Goal: Task Accomplishment & Management: Use online tool/utility

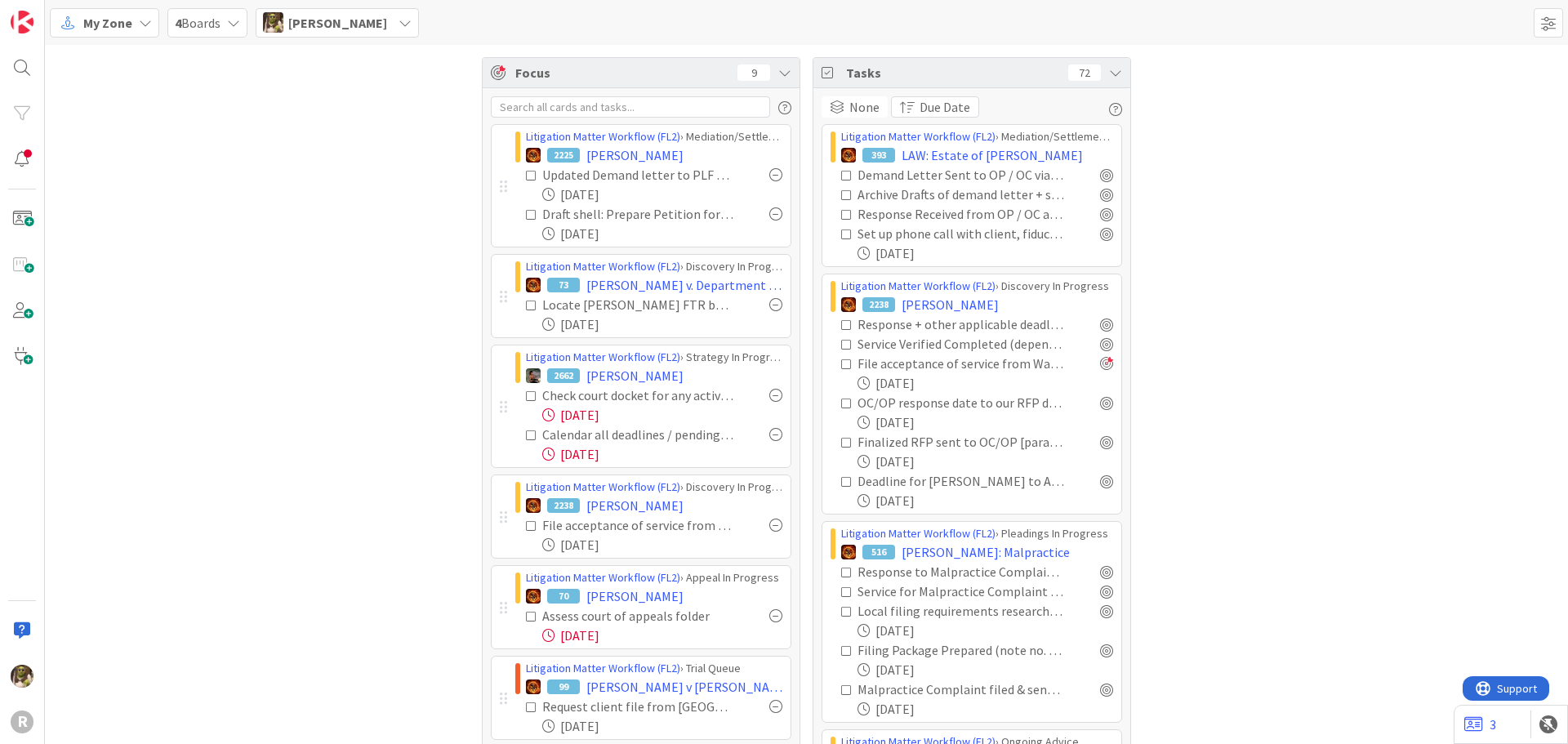
scroll to position [163, 0]
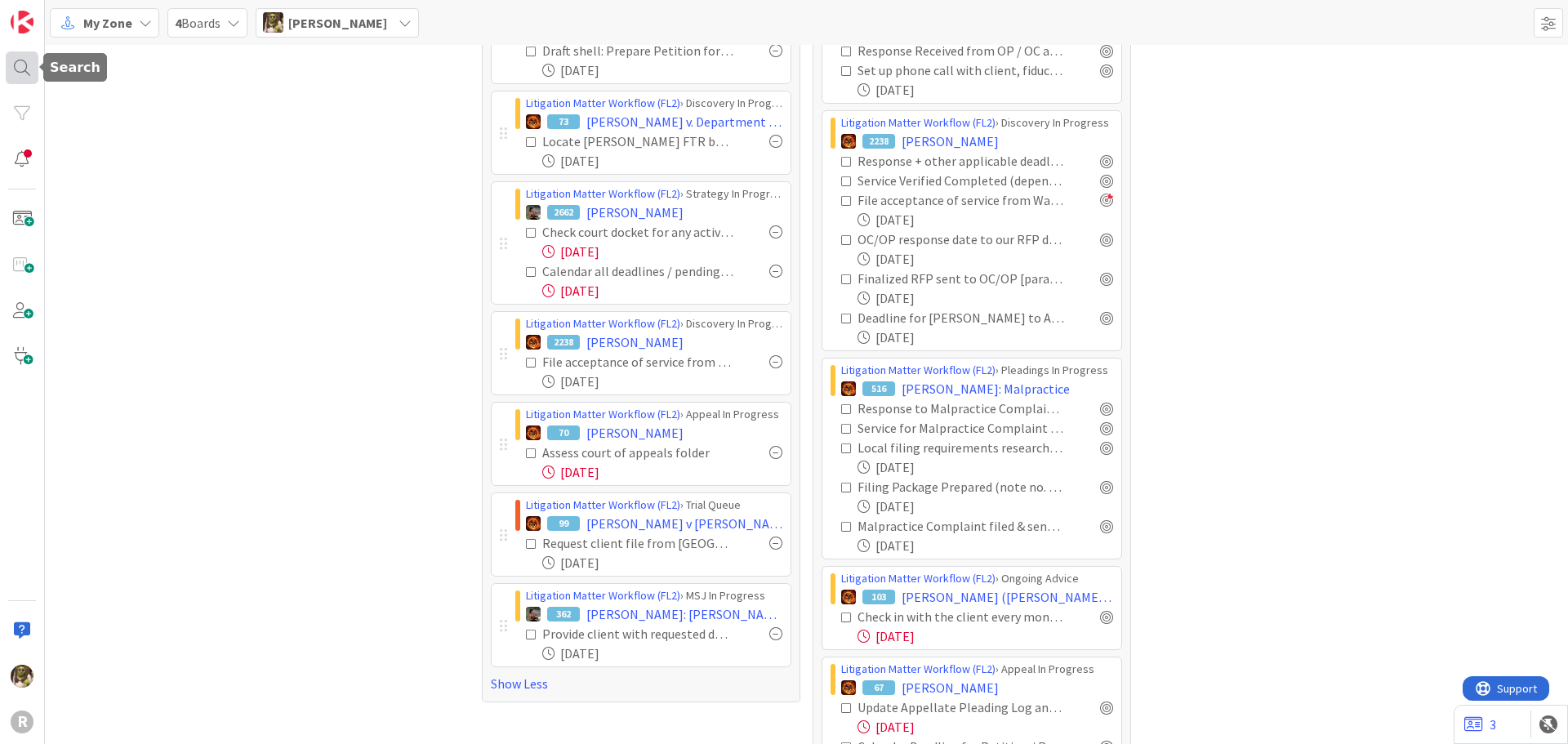
click at [28, 57] on div at bounding box center [22, 68] width 33 height 33
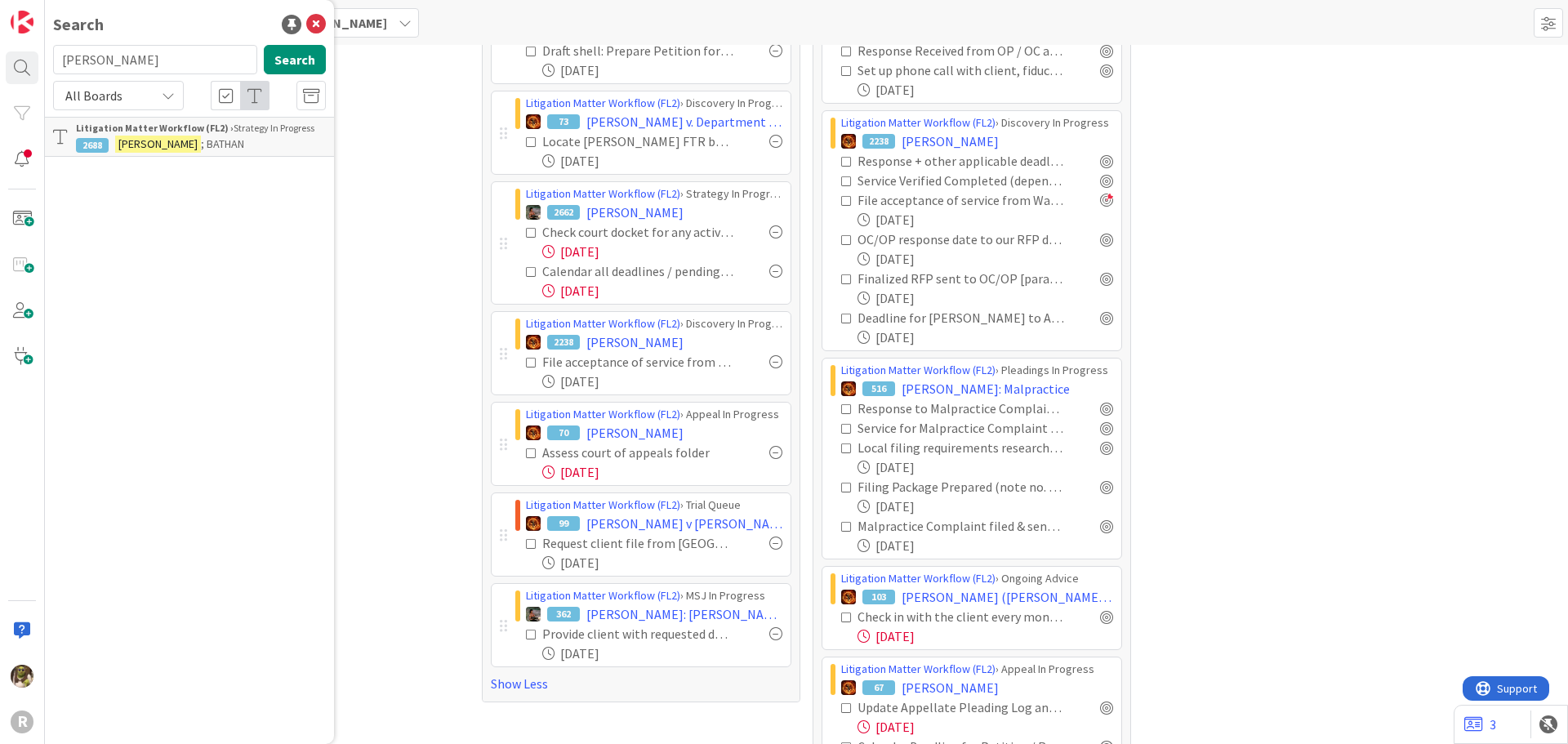
click at [107, 51] on input "[PERSON_NAME]" at bounding box center [155, 59] width 204 height 29
click at [97, 51] on input "[PERSON_NAME]" at bounding box center [155, 59] width 204 height 29
drag, startPoint x: 110, startPoint y: 60, endPoint x: 23, endPoint y: 66, distance: 87.2
click at [23, 66] on div "R Search [PERSON_NAME] Search All Boards Litigation Matter Workflow (FL2) › Str…" at bounding box center [23, 372] width 45 height 744
type input "[PERSON_NAME]"
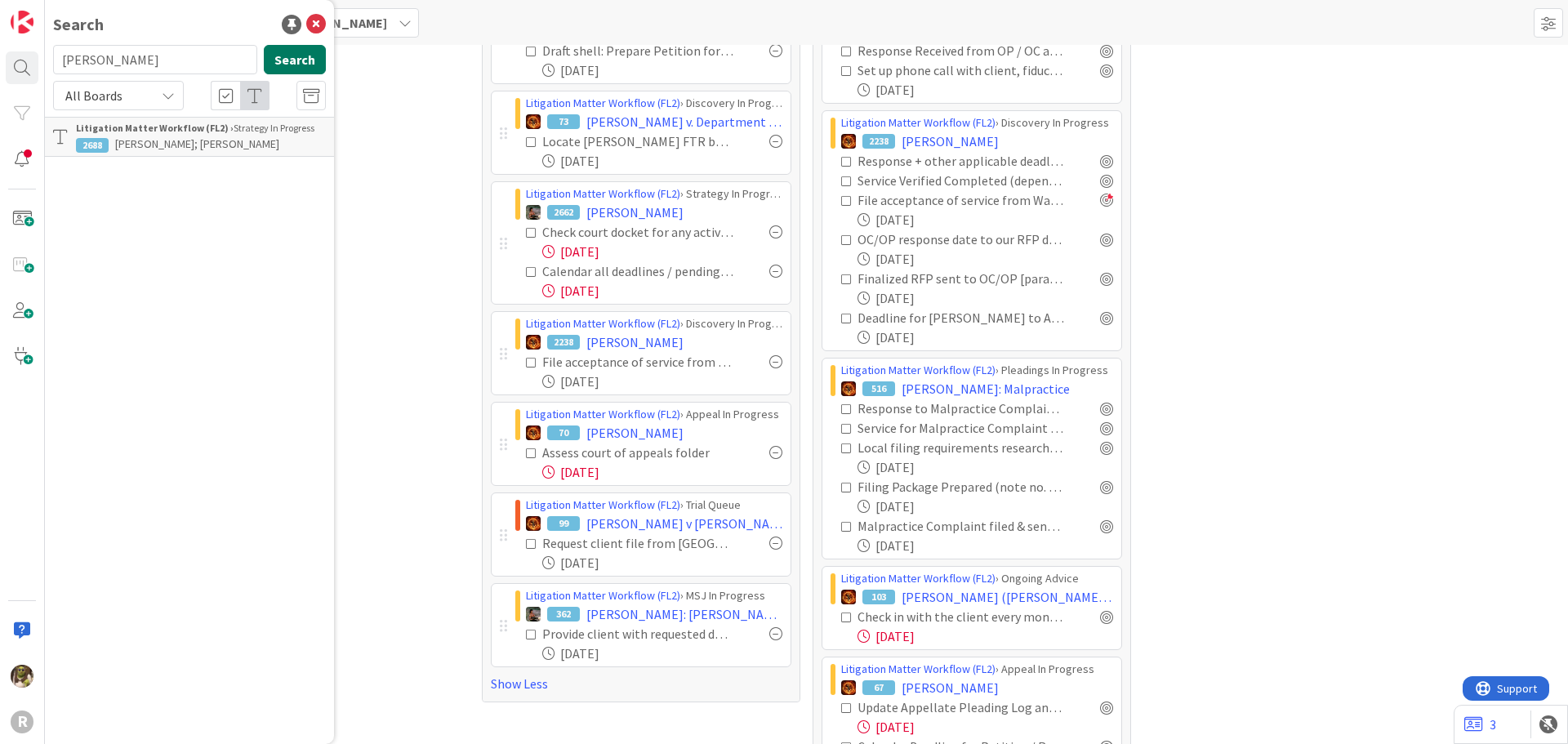
click at [306, 59] on button "Search" at bounding box center [295, 59] width 62 height 29
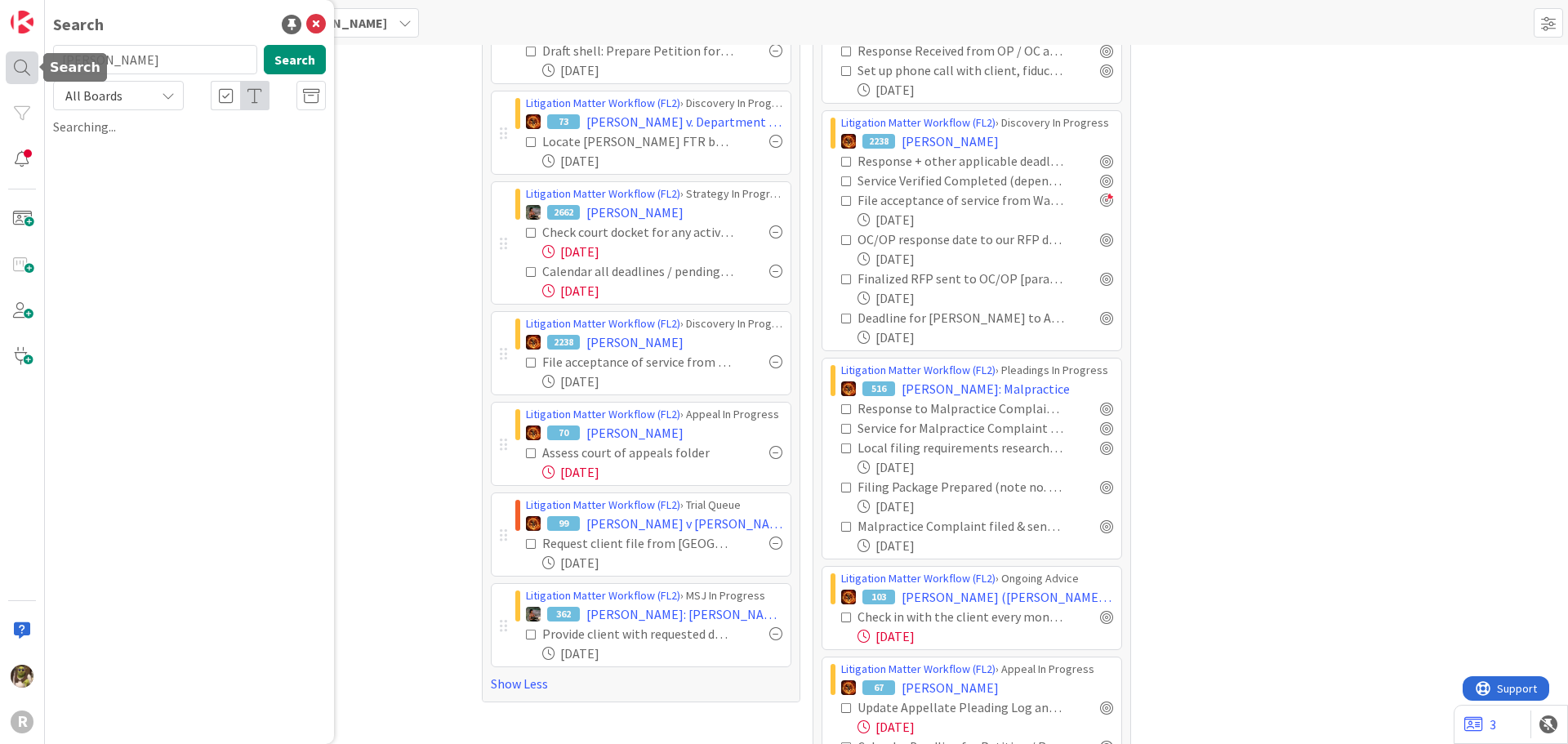
click at [25, 64] on div at bounding box center [22, 68] width 33 height 33
click at [322, 18] on icon at bounding box center [315, 24] width 19 height 19
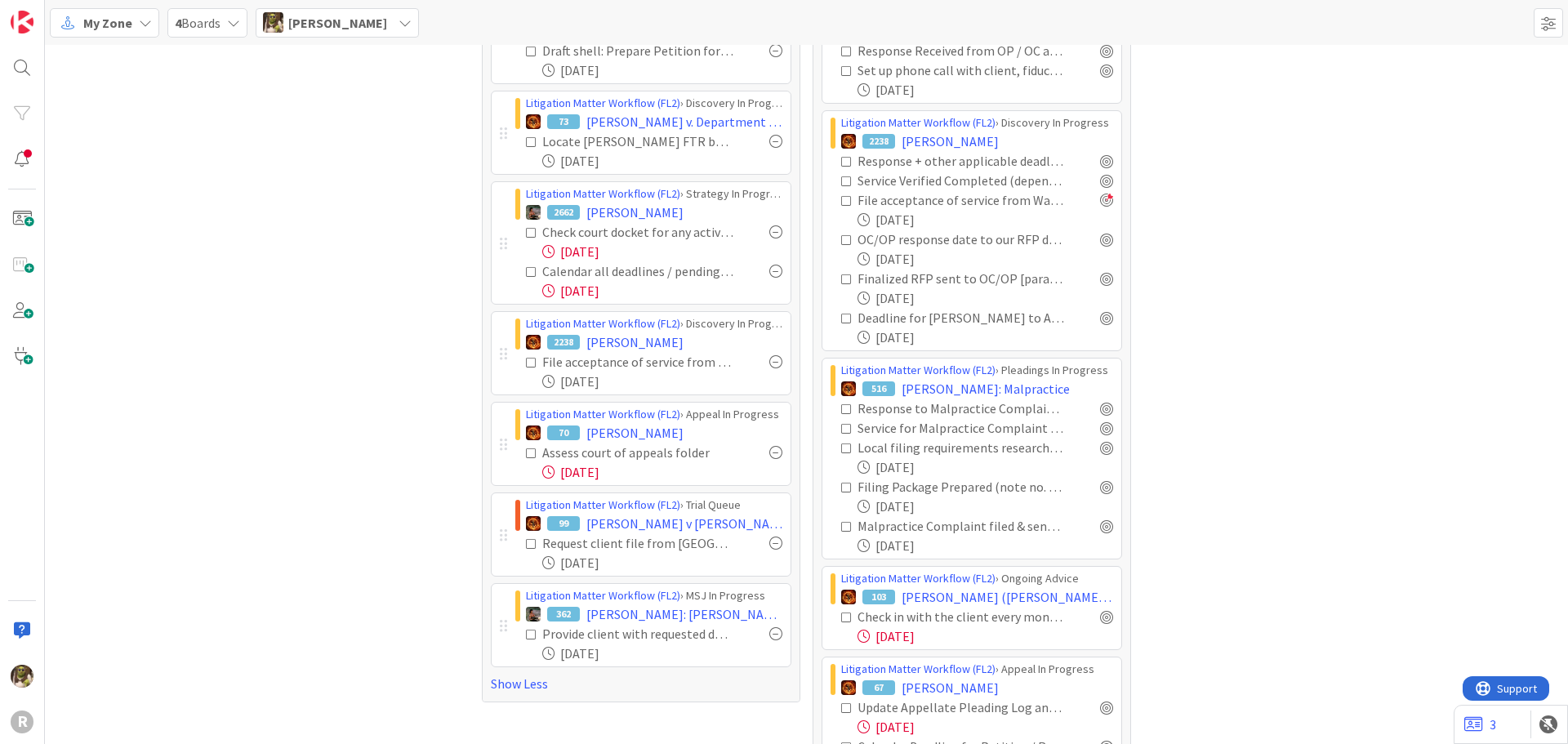
click at [143, 25] on icon at bounding box center [146, 23] width 13 height 13
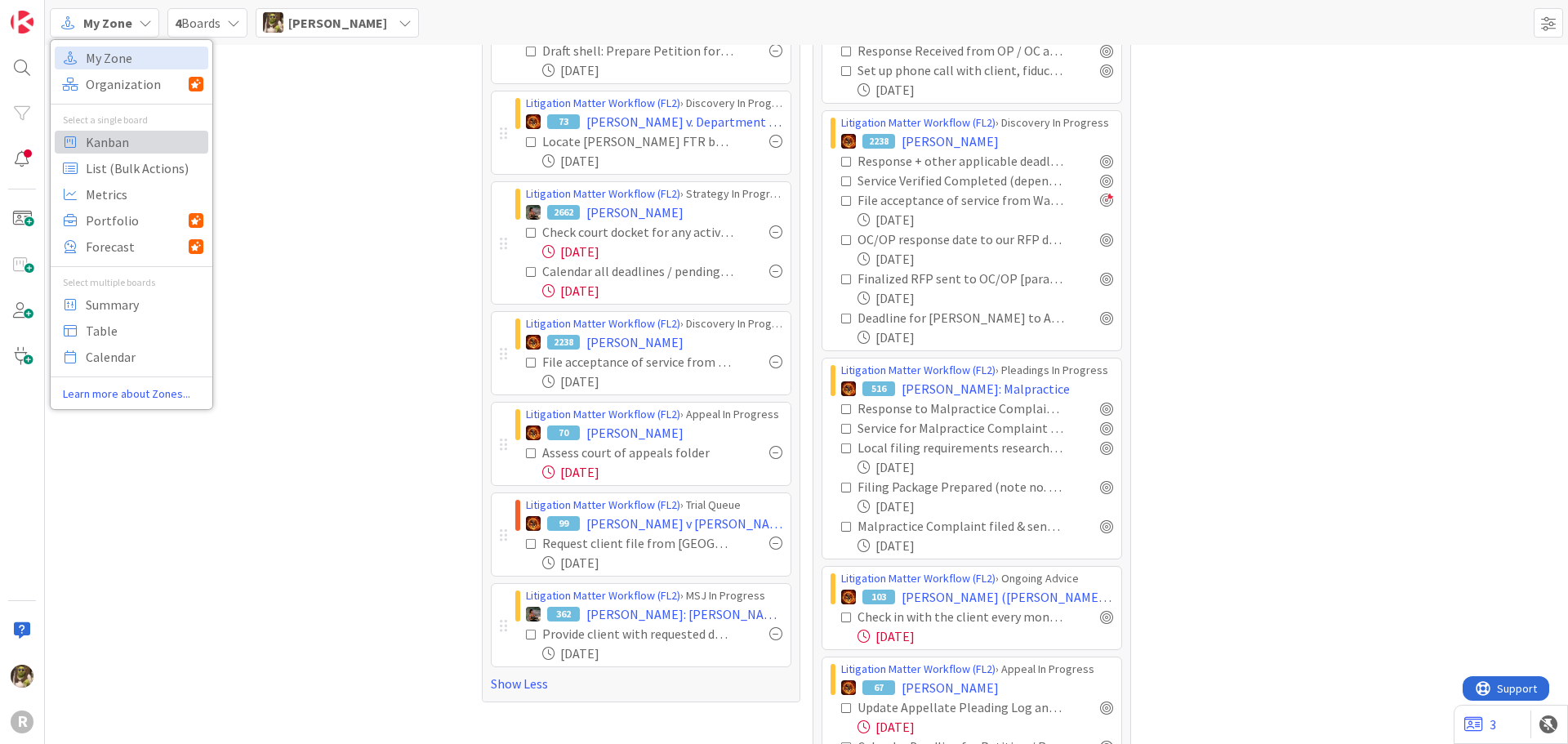
click at [105, 144] on span "Kanban" at bounding box center [145, 141] width 118 height 24
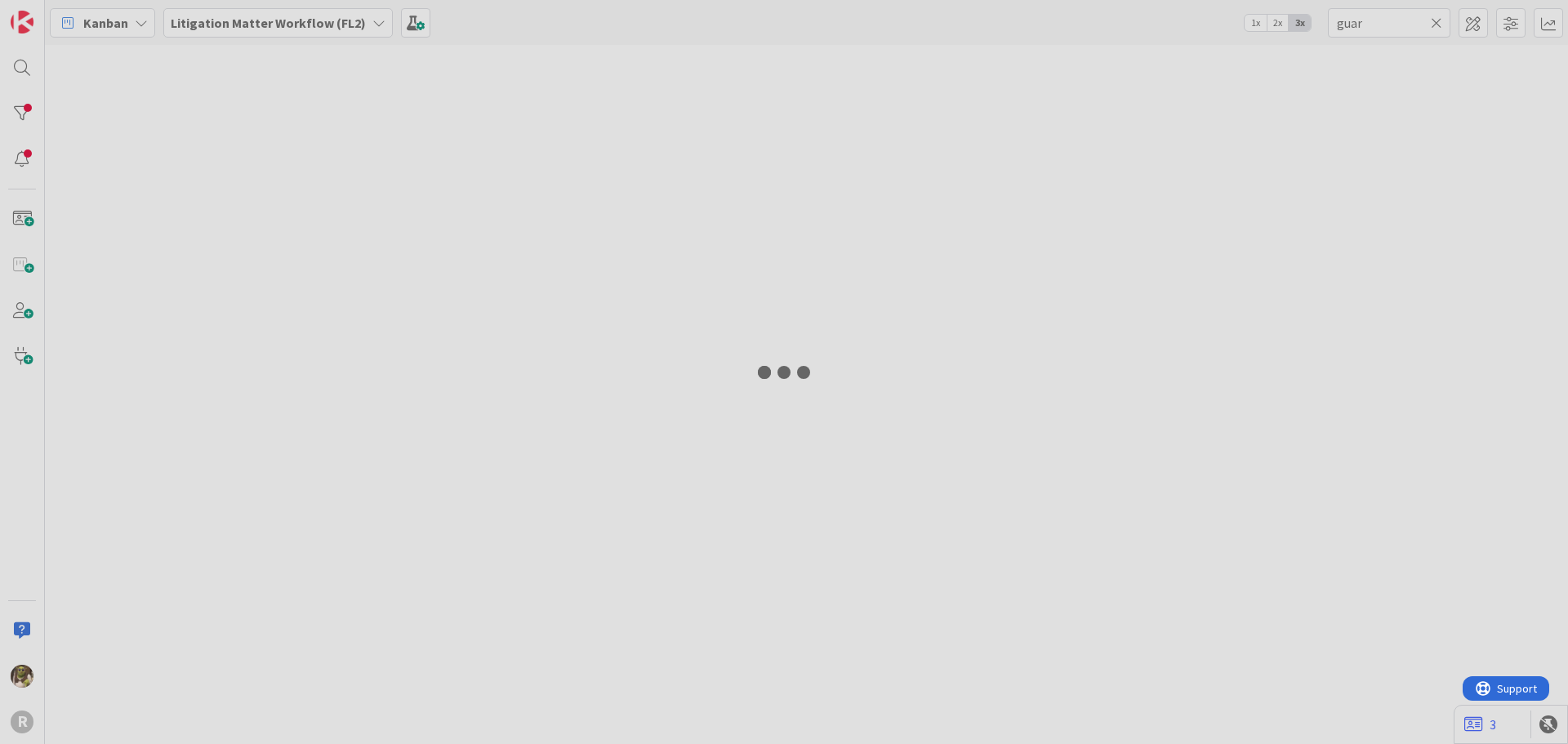
drag, startPoint x: -28, startPoint y: 295, endPoint x: 982, endPoint y: 279, distance: 1010.1
click at [982, 279] on div at bounding box center [784, 372] width 1568 height 744
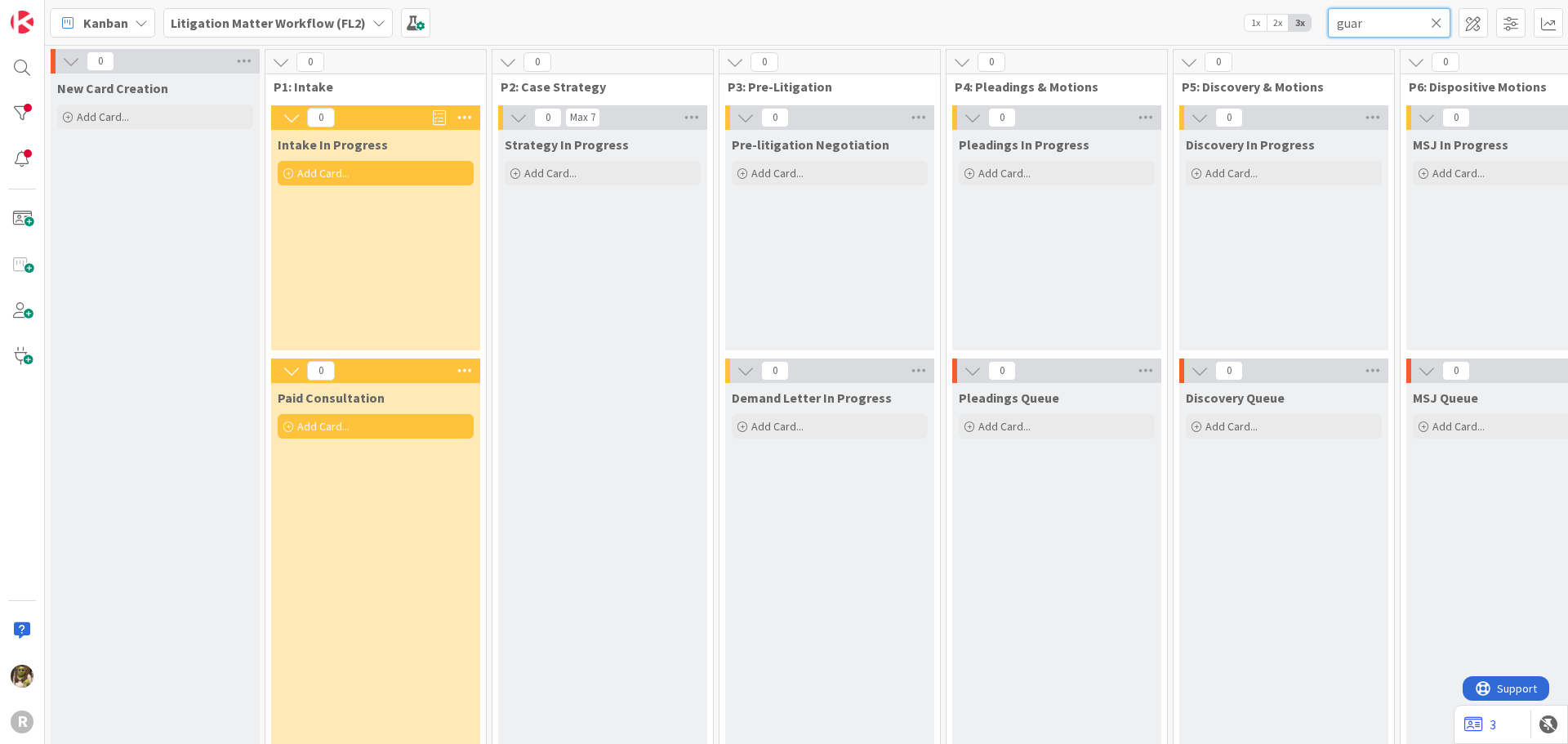
drag, startPoint x: 1376, startPoint y: 18, endPoint x: 1311, endPoint y: 22, distance: 65.1
click at [1311, 22] on div "Kanban Litigation Matter Workflow (FL2) 1x 2x 3x guar" at bounding box center [807, 23] width 1524 height 45
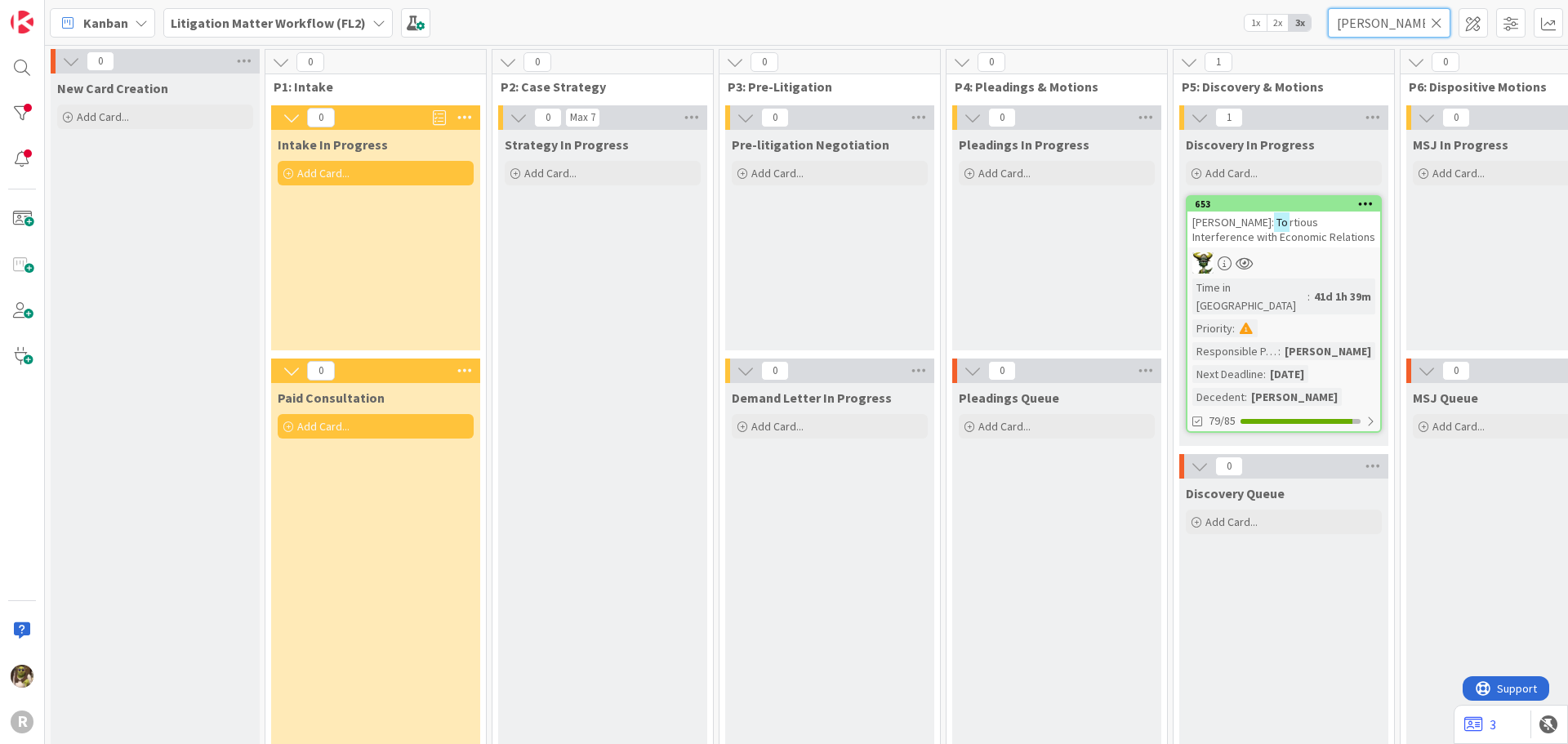
type input "[PERSON_NAME]"
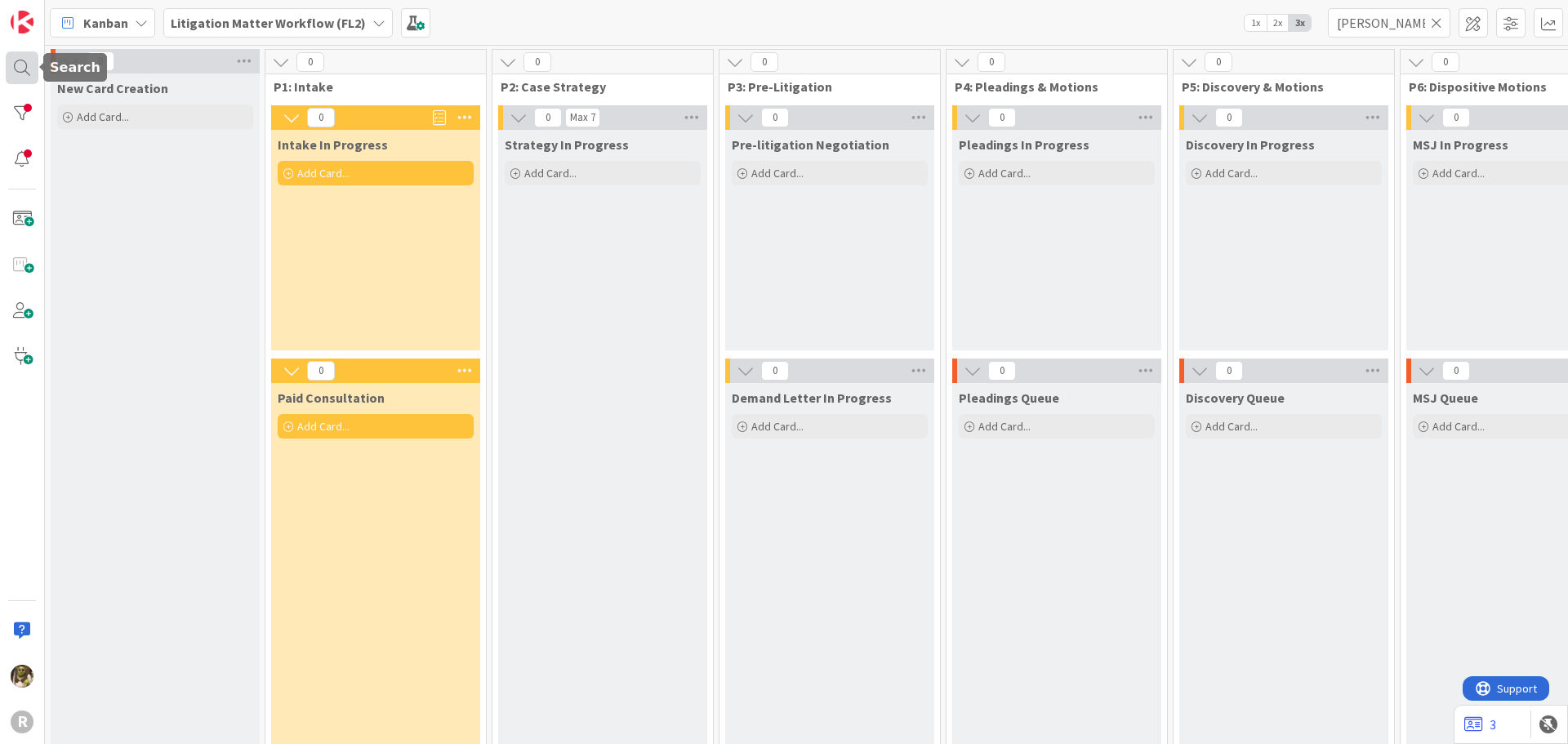
click at [15, 59] on div at bounding box center [22, 68] width 33 height 33
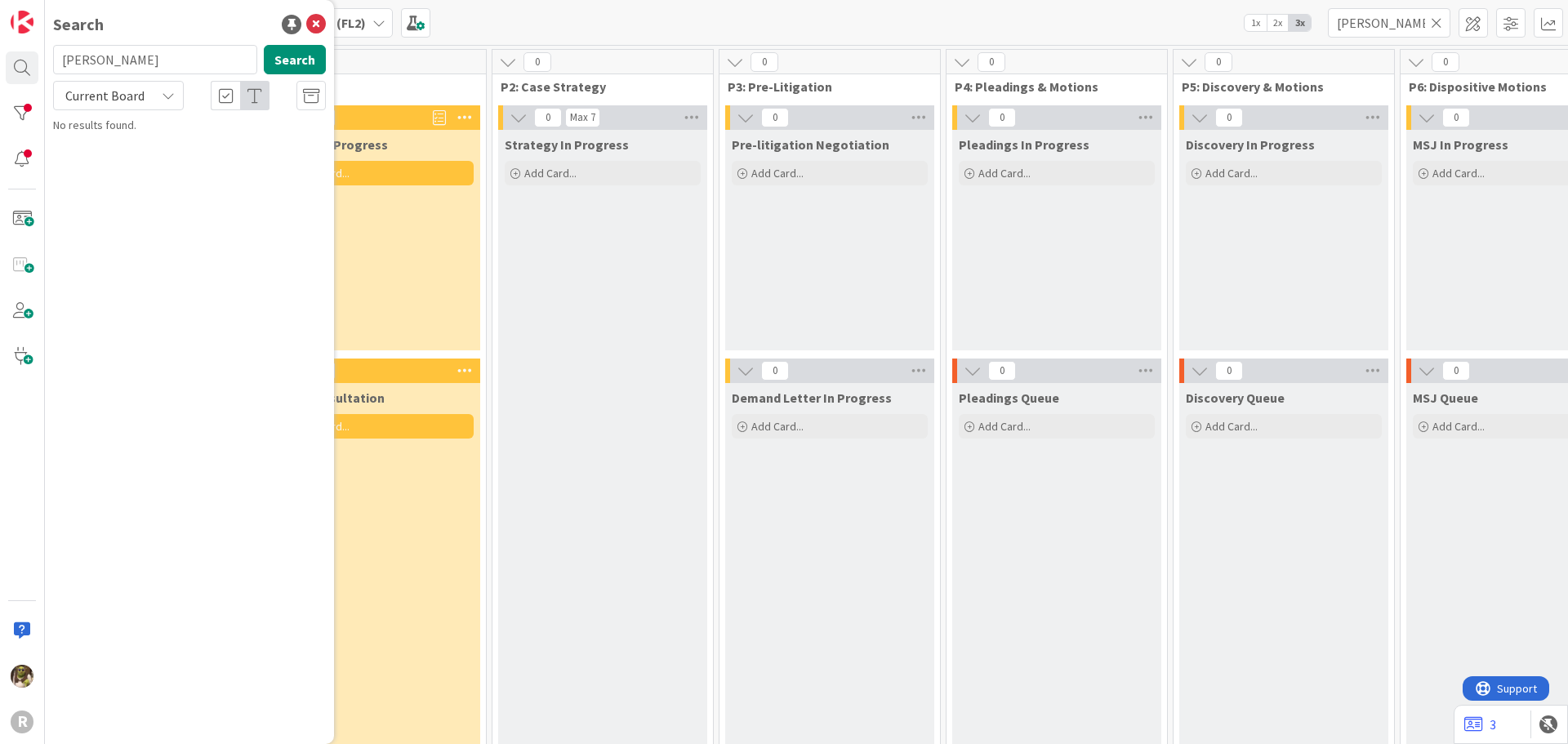
type input "[PERSON_NAME]"
click at [0, 71] on html "R Search tozer Search Current Board No results found. Kanban Litigation Matter …" at bounding box center [784, 372] width 1568 height 744
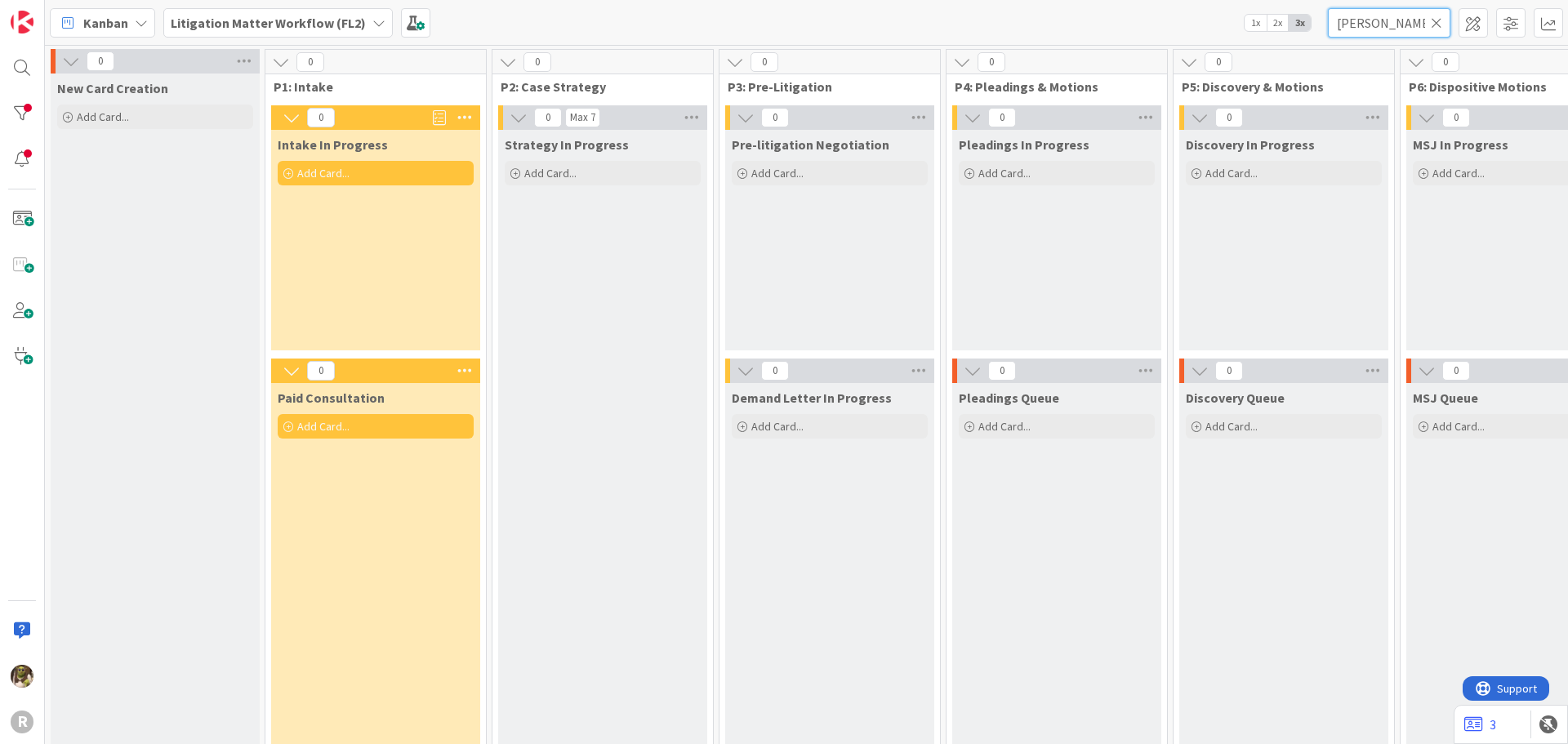
drag, startPoint x: 1372, startPoint y: 14, endPoint x: 1280, endPoint y: 23, distance: 92.4
click at [1280, 23] on div "Kanban Litigation Matter Workflow (FL2) 1x 2x 3x tozer" at bounding box center [807, 23] width 1524 height 45
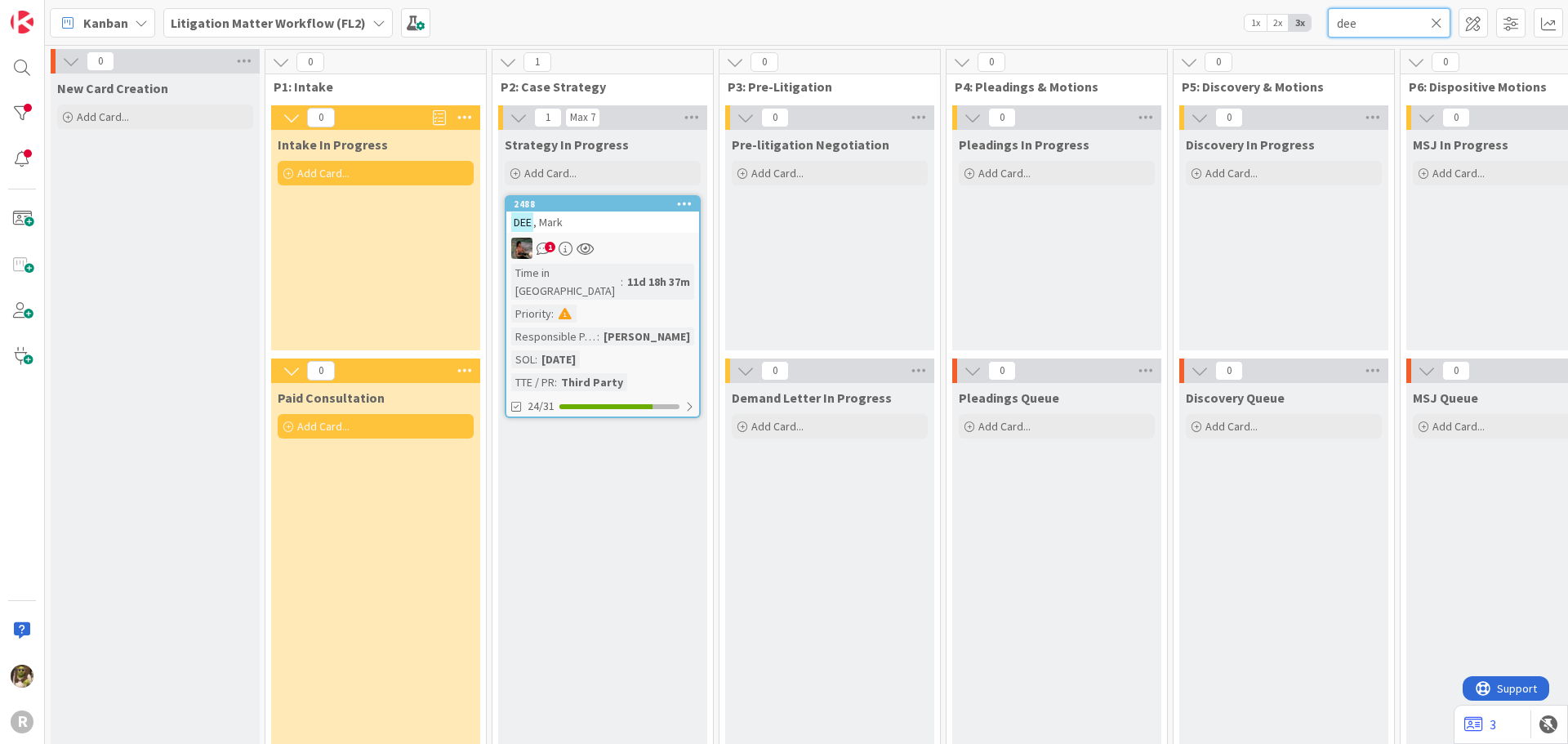
type input "dee"
click at [611, 240] on div "1" at bounding box center [602, 248] width 192 height 21
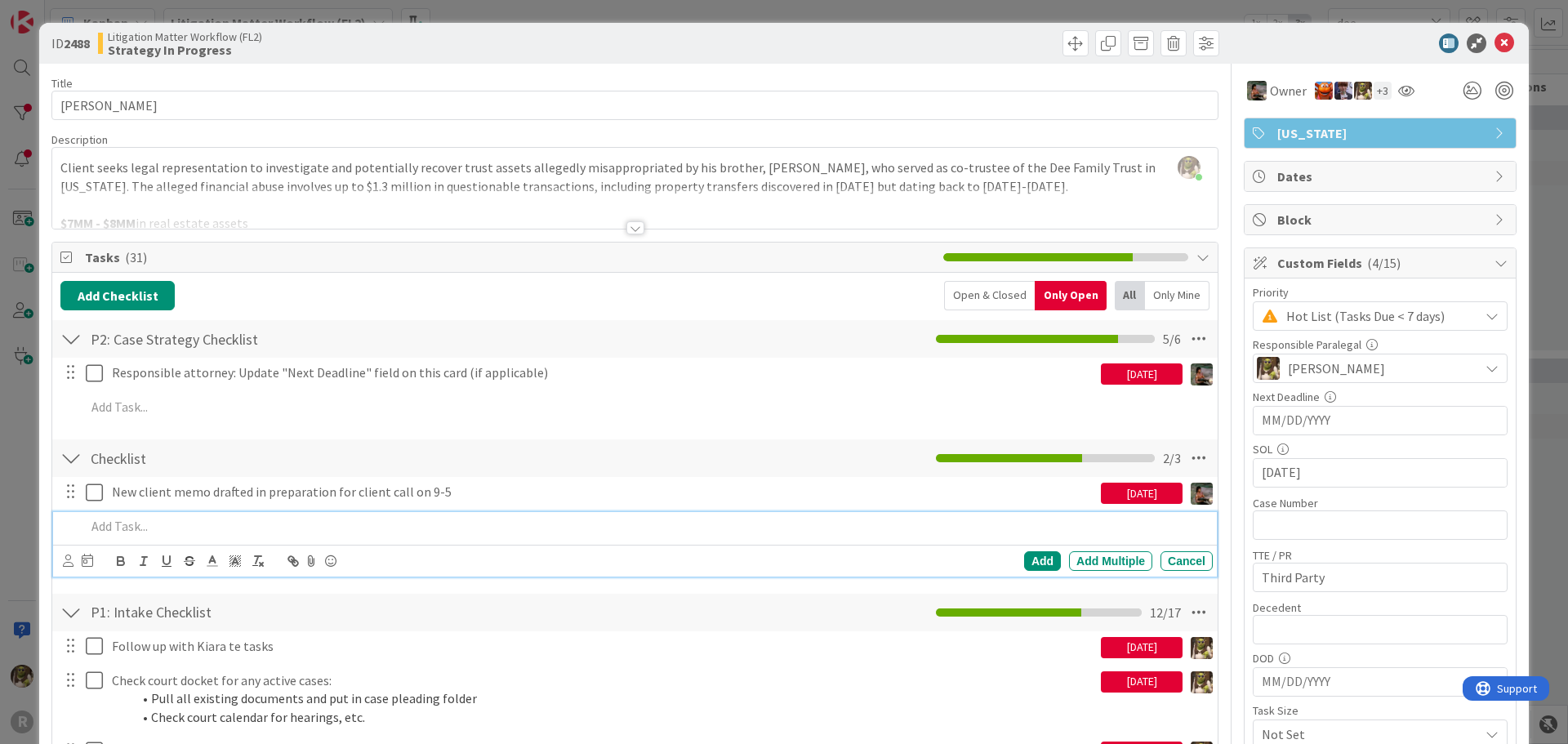
click at [131, 518] on p at bounding box center [646, 526] width 1120 height 18
drag, startPoint x: 254, startPoint y: 525, endPoint x: 1, endPoint y: 518, distance: 253.1
click at [1, 518] on div "ID 2488 Litigation Matter Workflow (FL2) Strategy In Progress Title 9 / 128 DEE…" at bounding box center [784, 372] width 1568 height 744
click at [64, 561] on icon at bounding box center [68, 561] width 11 height 13
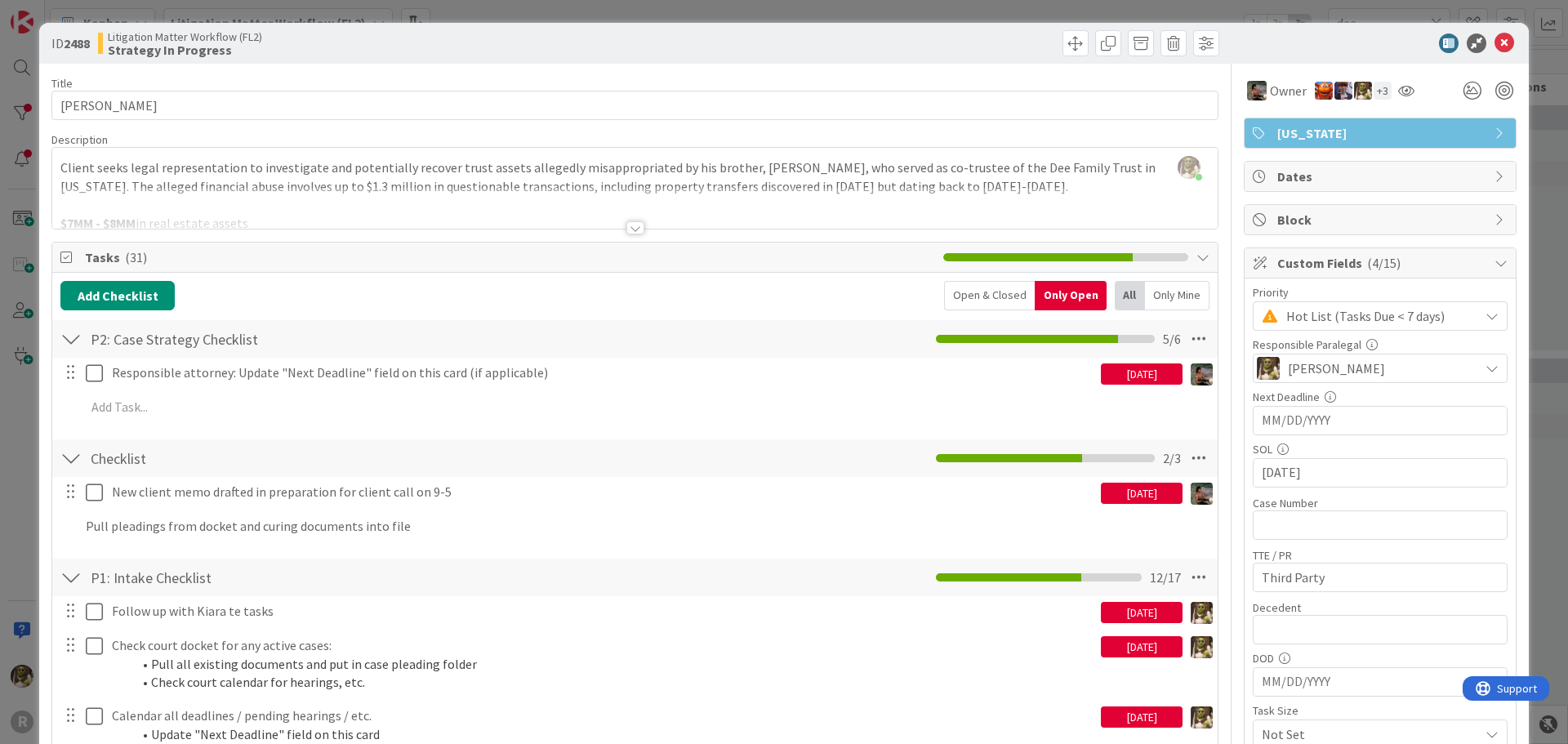
click at [0, 0] on span "[PERSON_NAME]" at bounding box center [0, 0] width 0 height 0
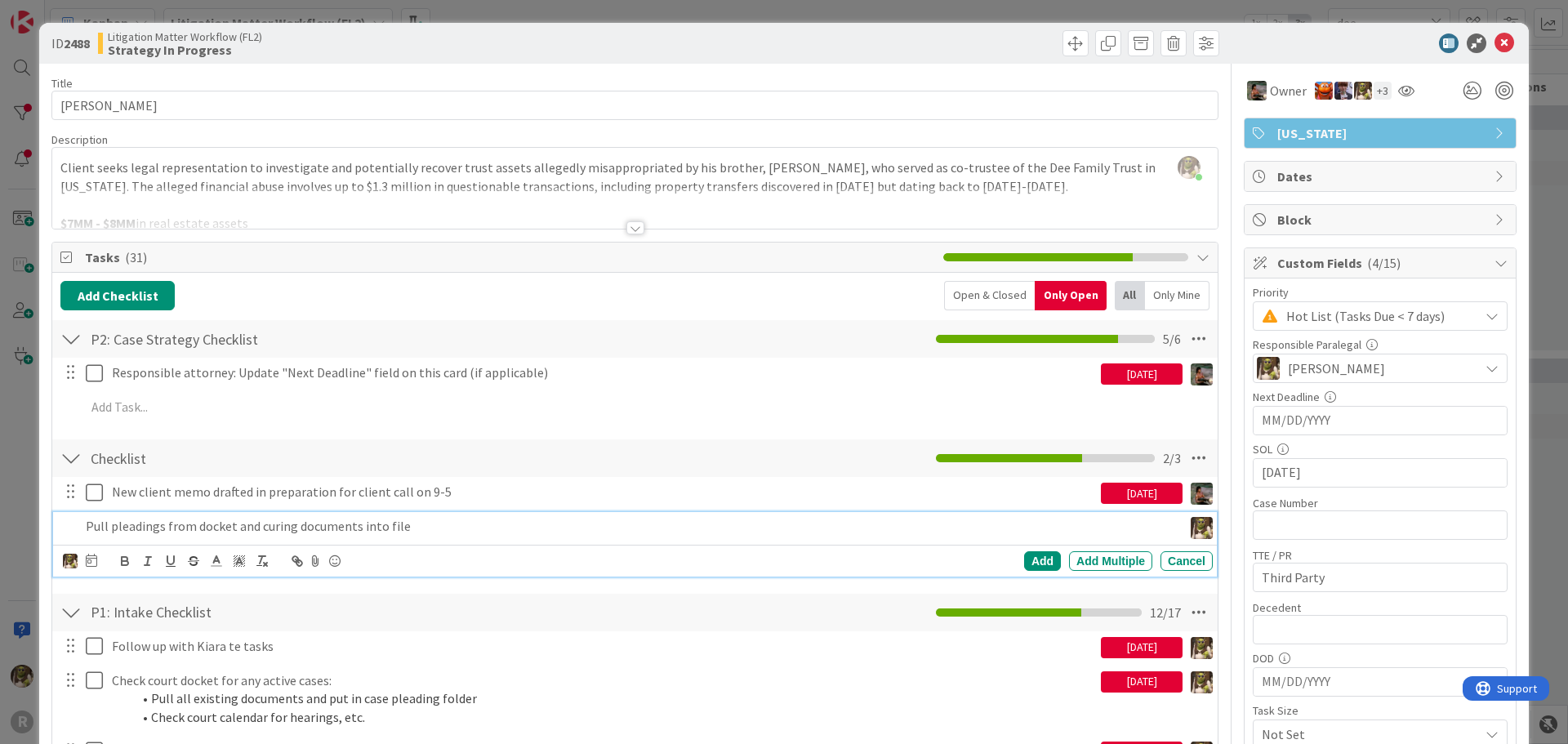
click at [171, 525] on p "Pull pleadings from docket and curing documents into file" at bounding box center [631, 526] width 1090 height 18
click at [90, 561] on icon at bounding box center [92, 561] width 12 height 13
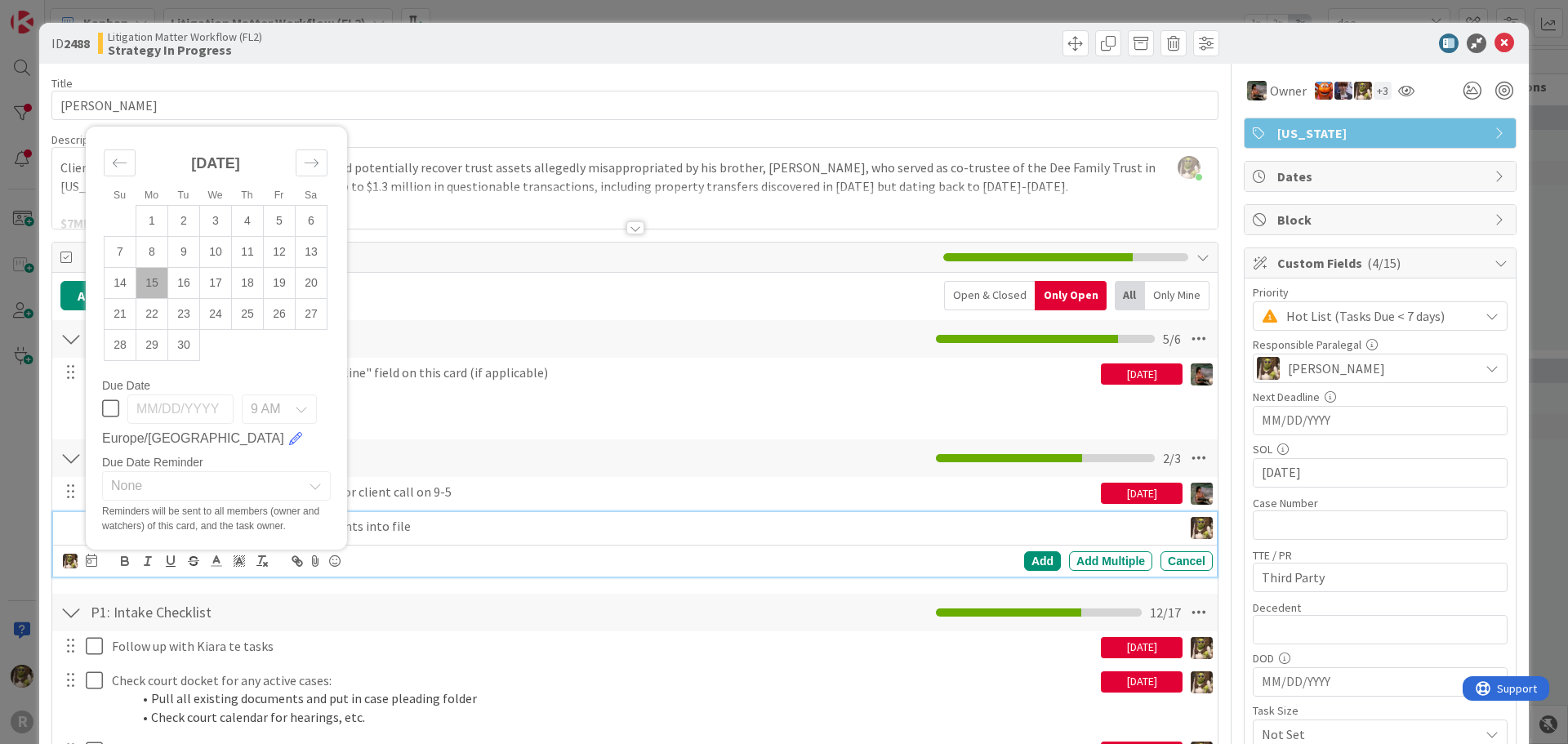
click at [156, 285] on td "15" at bounding box center [152, 282] width 32 height 31
click at [1027, 561] on div "Add" at bounding box center [1043, 561] width 37 height 19
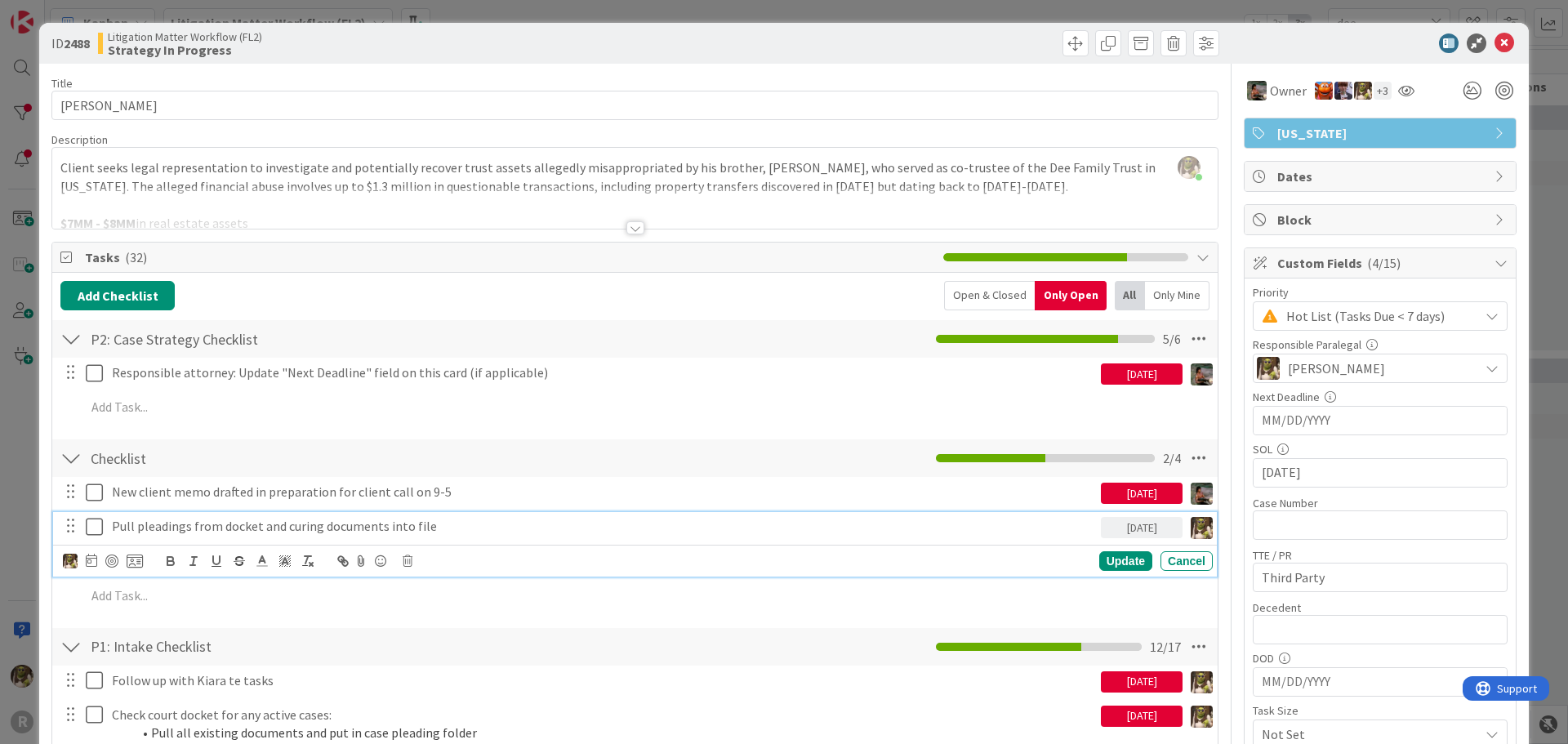
click at [172, 525] on p "Pull pleadings from docket and curing documents into file" at bounding box center [603, 526] width 982 height 18
click at [113, 559] on div at bounding box center [112, 562] width 13 height 13
click at [1107, 560] on div "Update" at bounding box center [1125, 561] width 53 height 19
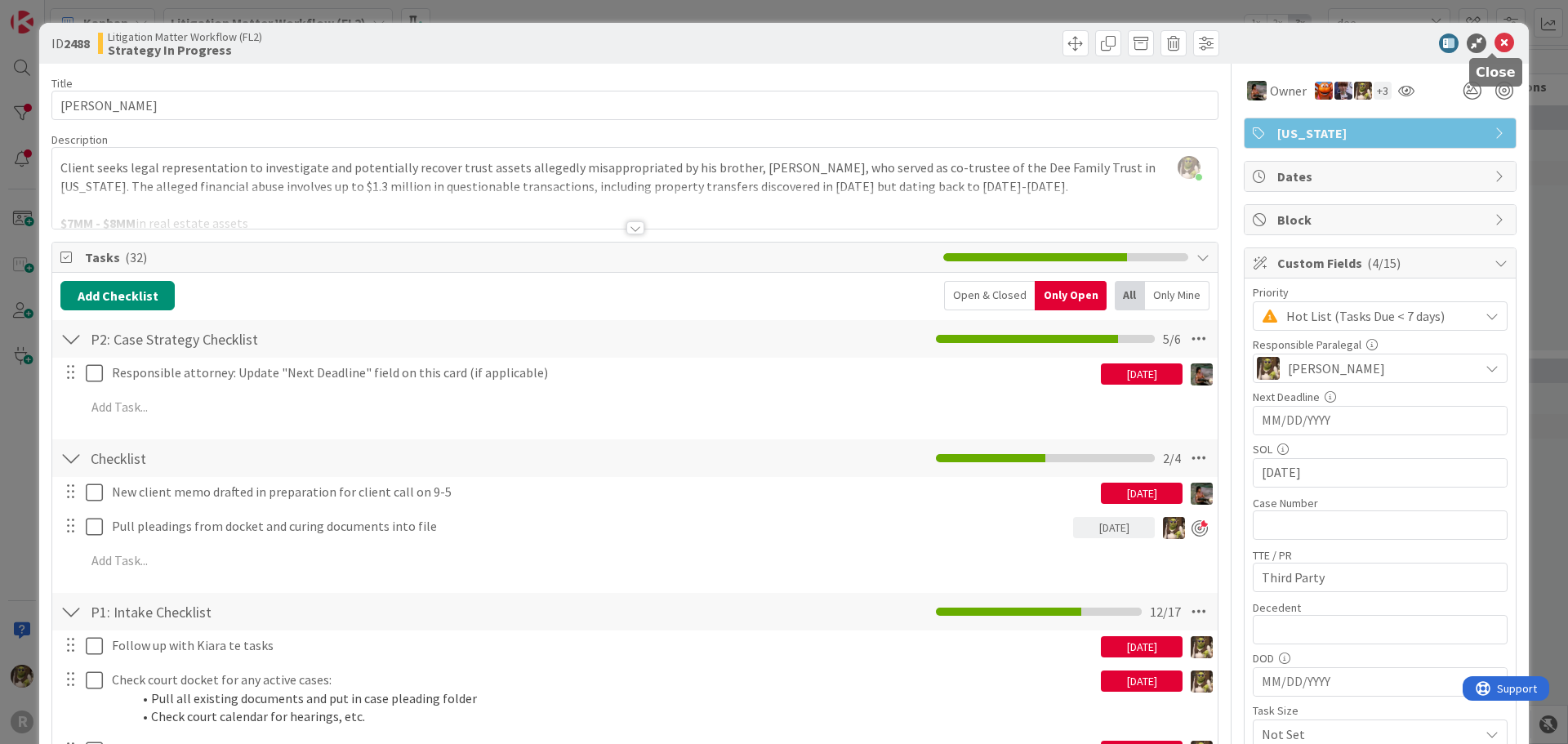
click at [1495, 36] on icon at bounding box center [1504, 43] width 19 height 19
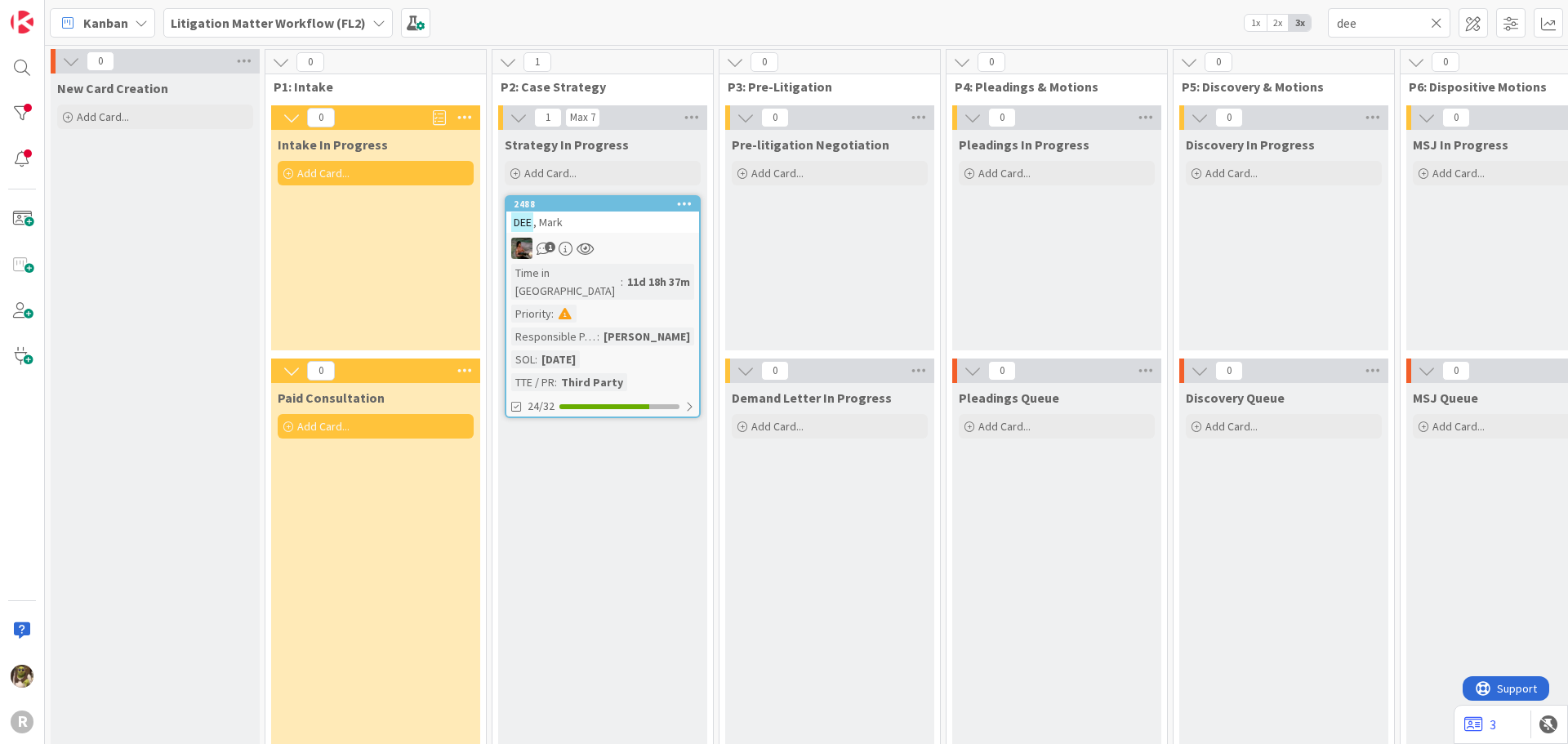
click at [129, 24] on div "Kanban" at bounding box center [103, 23] width 105 height 29
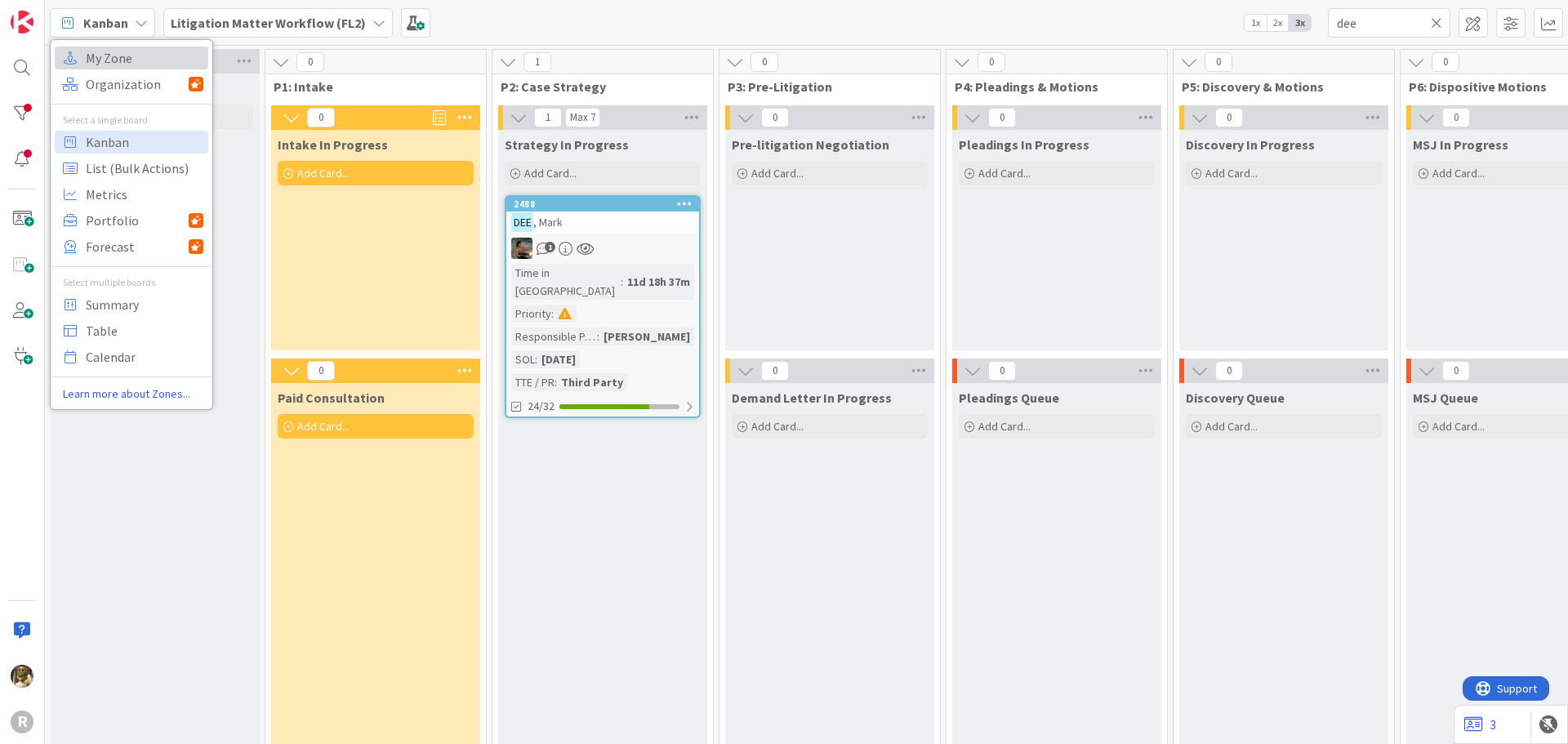
click at [132, 54] on span "My Zone" at bounding box center [145, 58] width 118 height 24
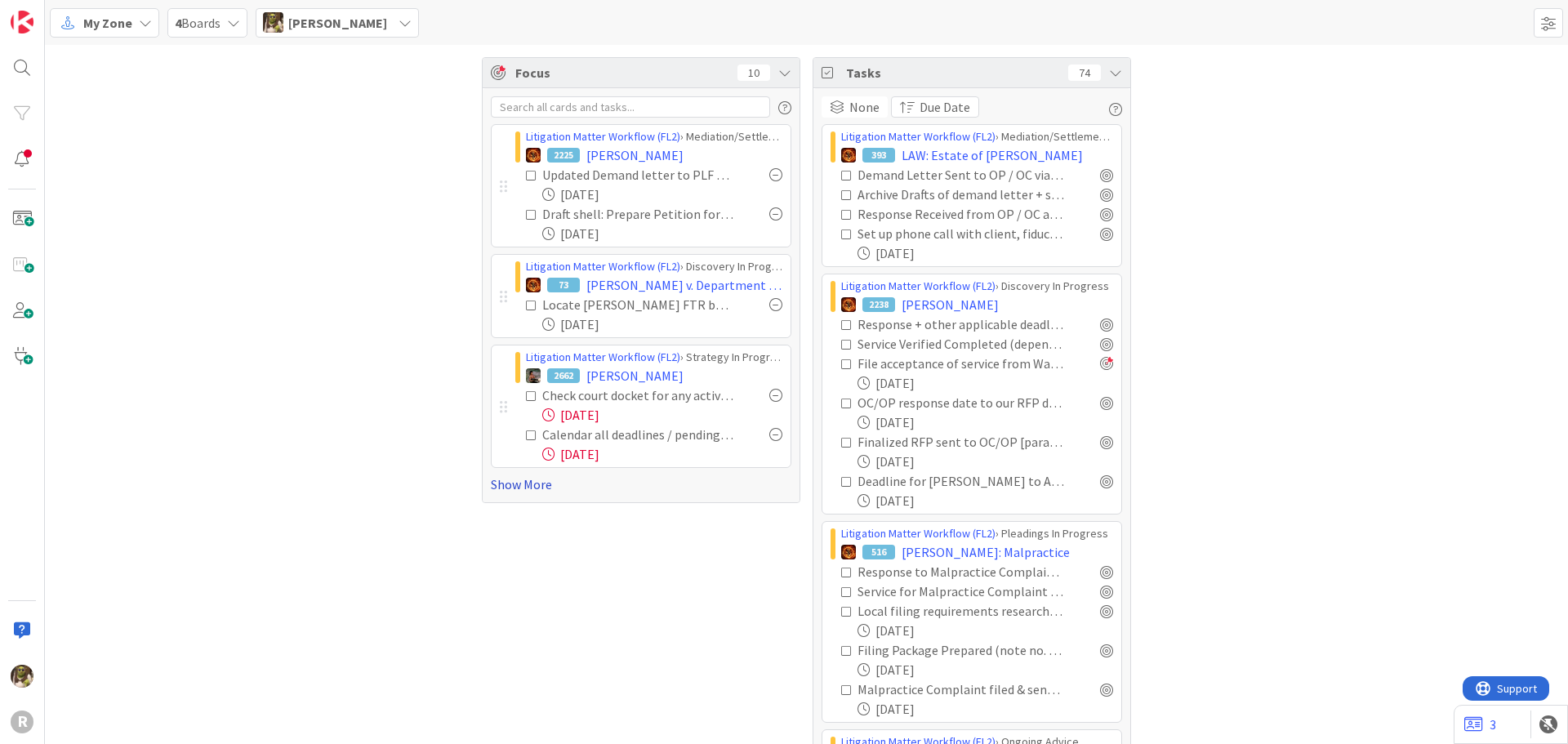
click at [526, 492] on link "Show More" at bounding box center [641, 484] width 300 height 19
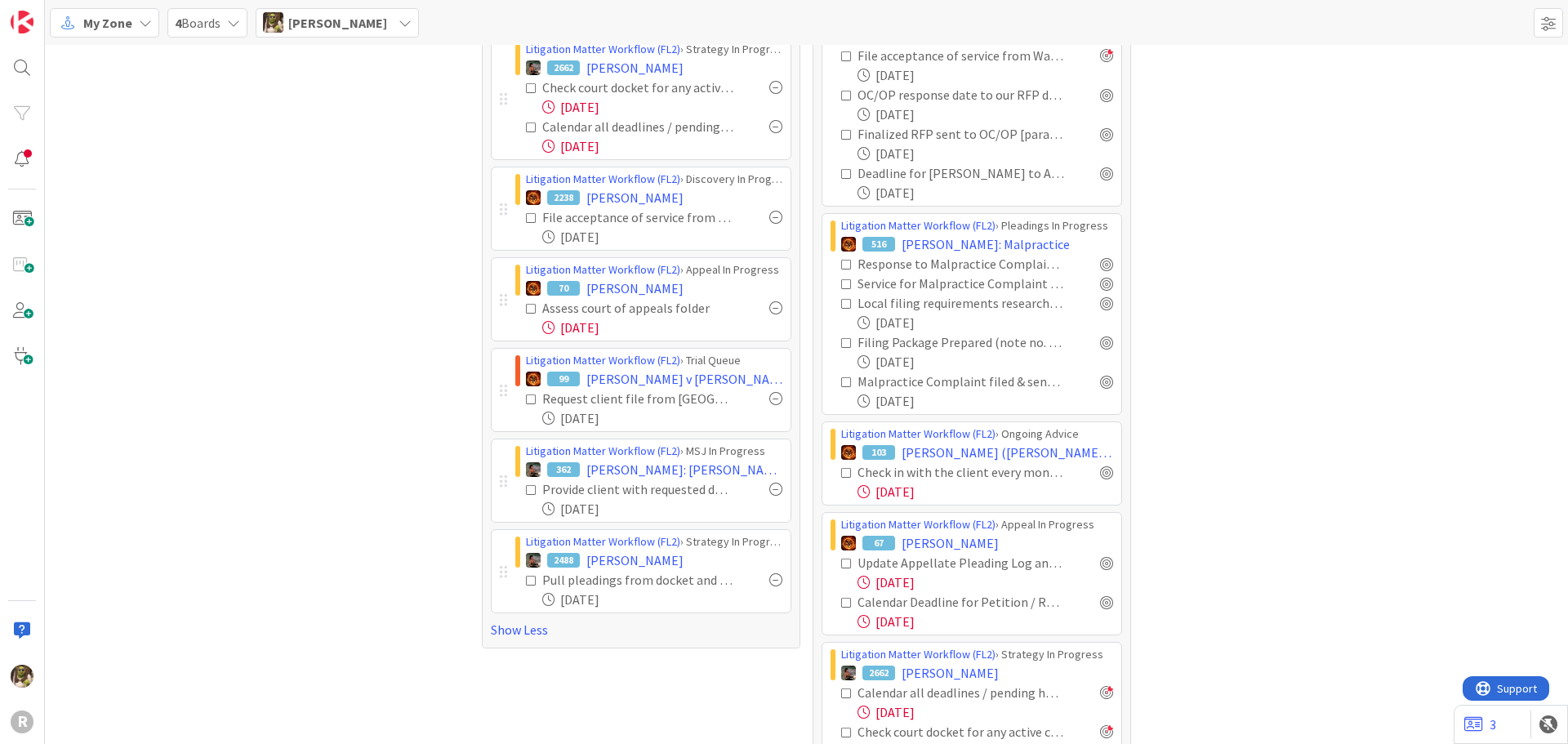
scroll to position [327, 0]
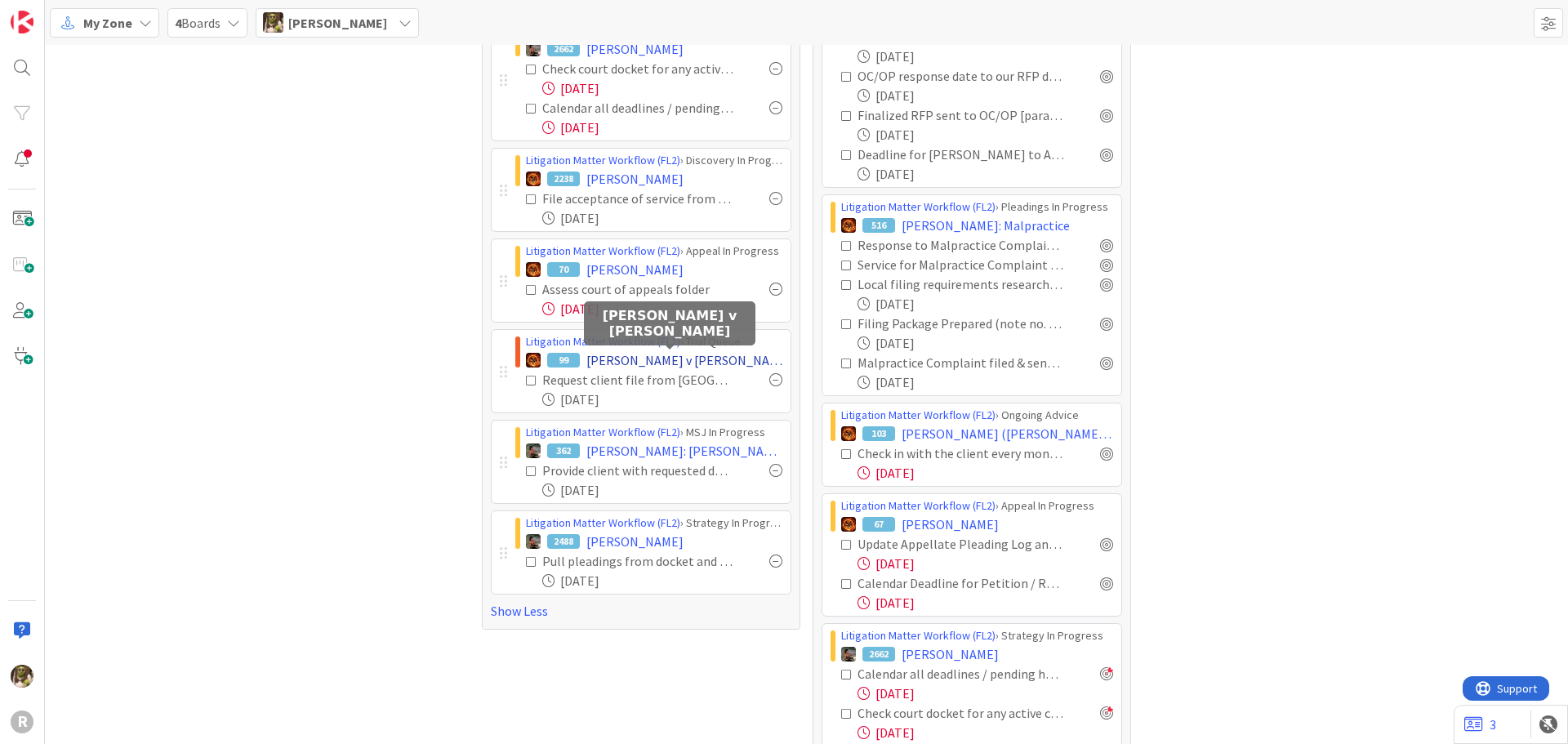
click at [732, 363] on span "[PERSON_NAME] v [PERSON_NAME]" at bounding box center [684, 360] width 196 height 19
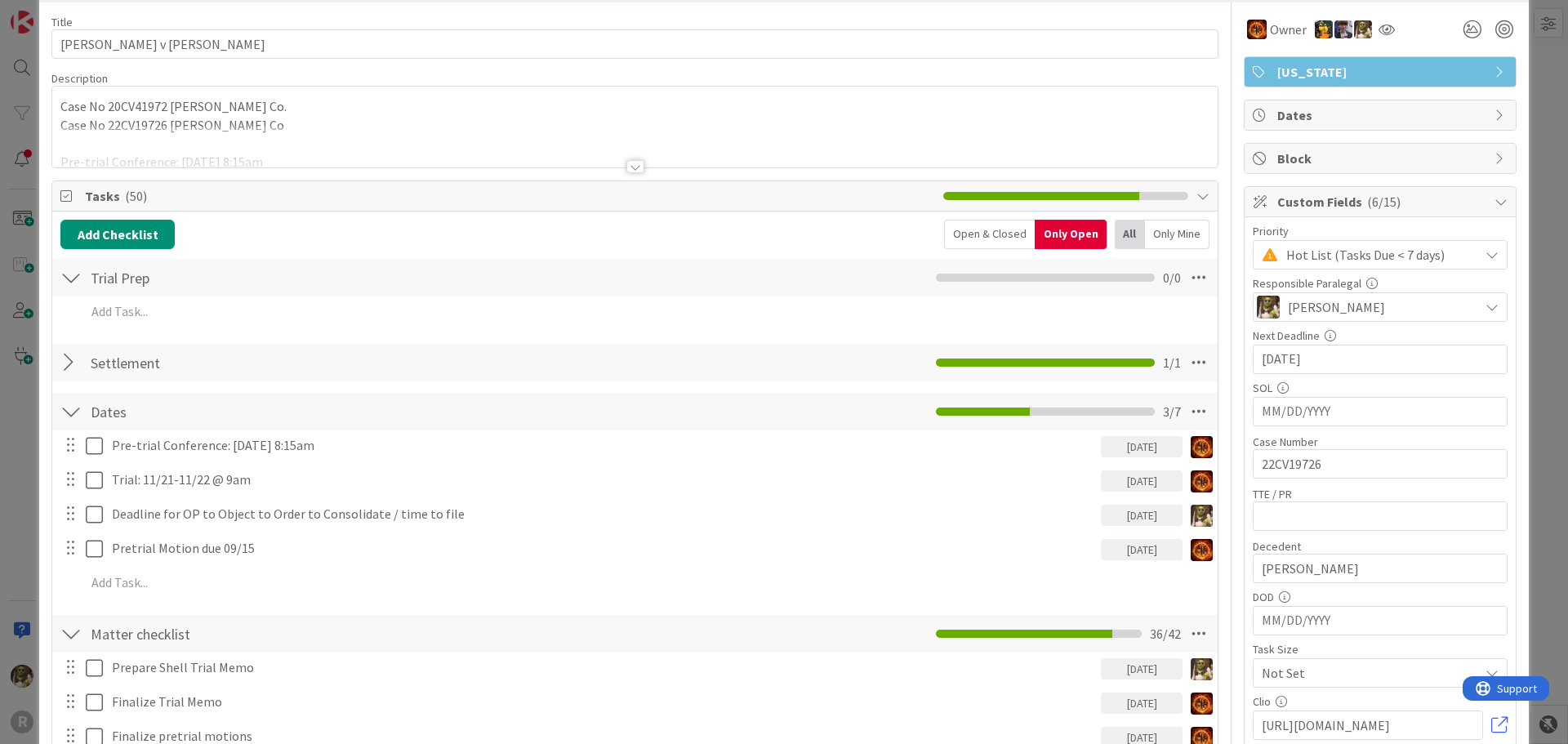
scroll to position [163, 0]
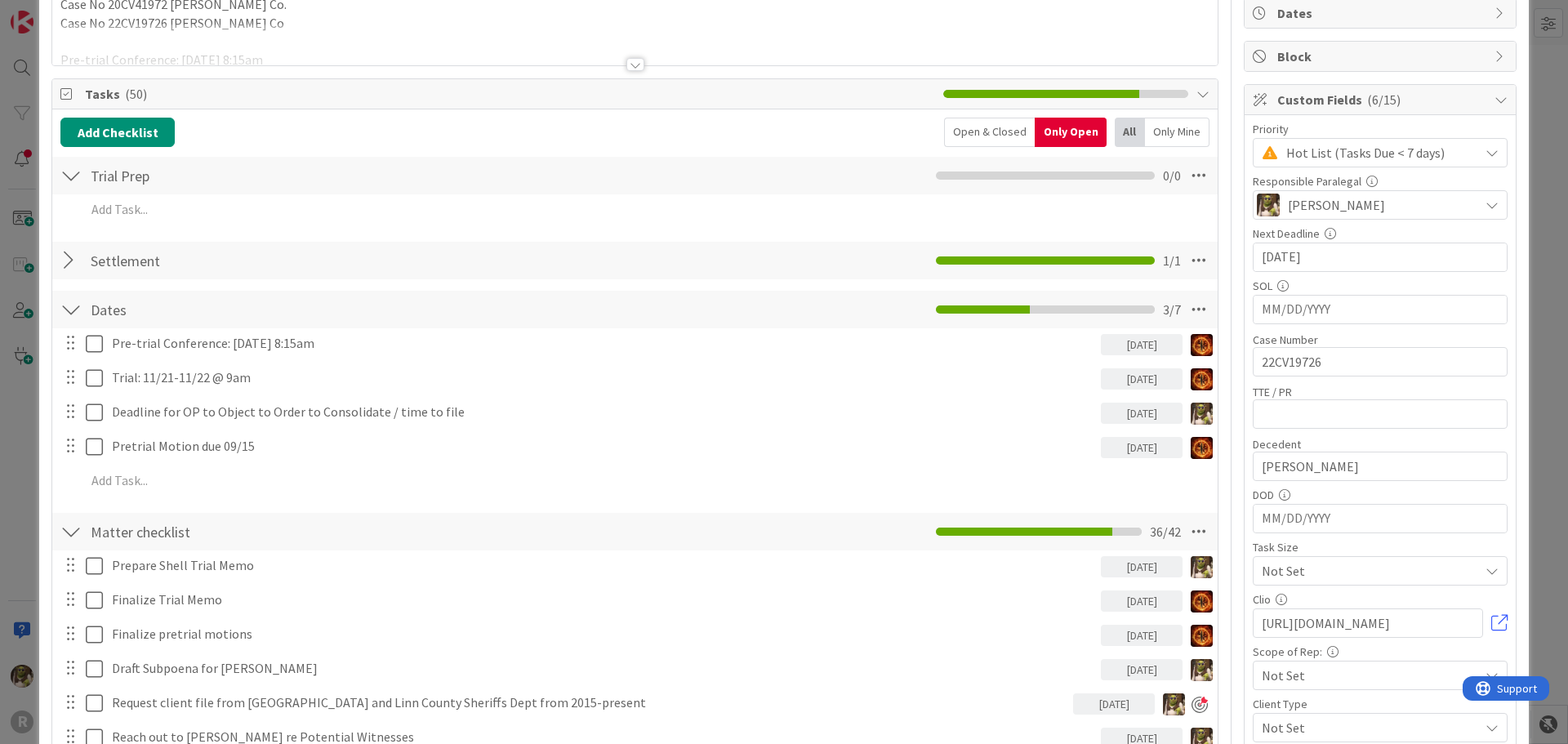
click at [1172, 131] on div "Only Mine" at bounding box center [1177, 132] width 64 height 29
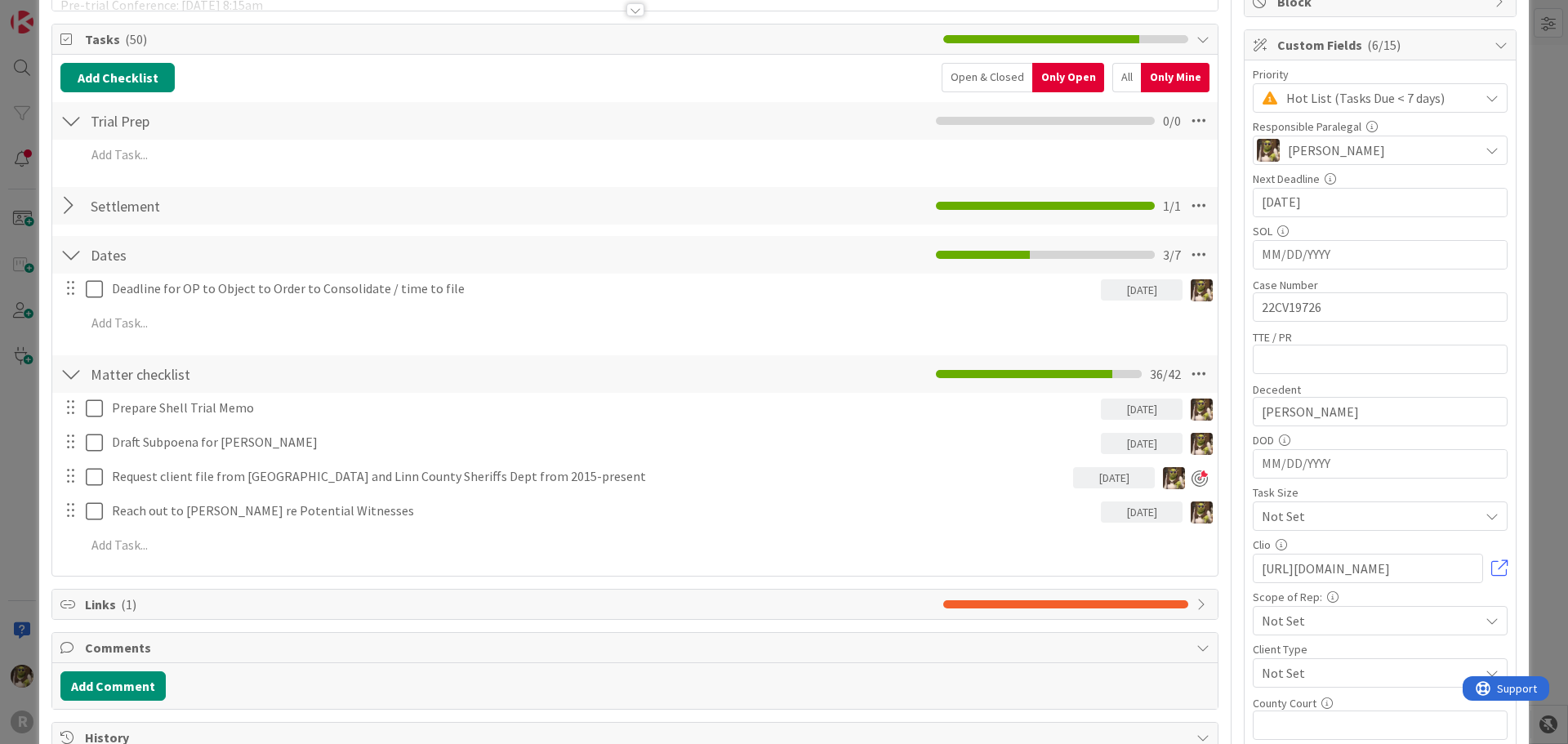
scroll to position [245, 0]
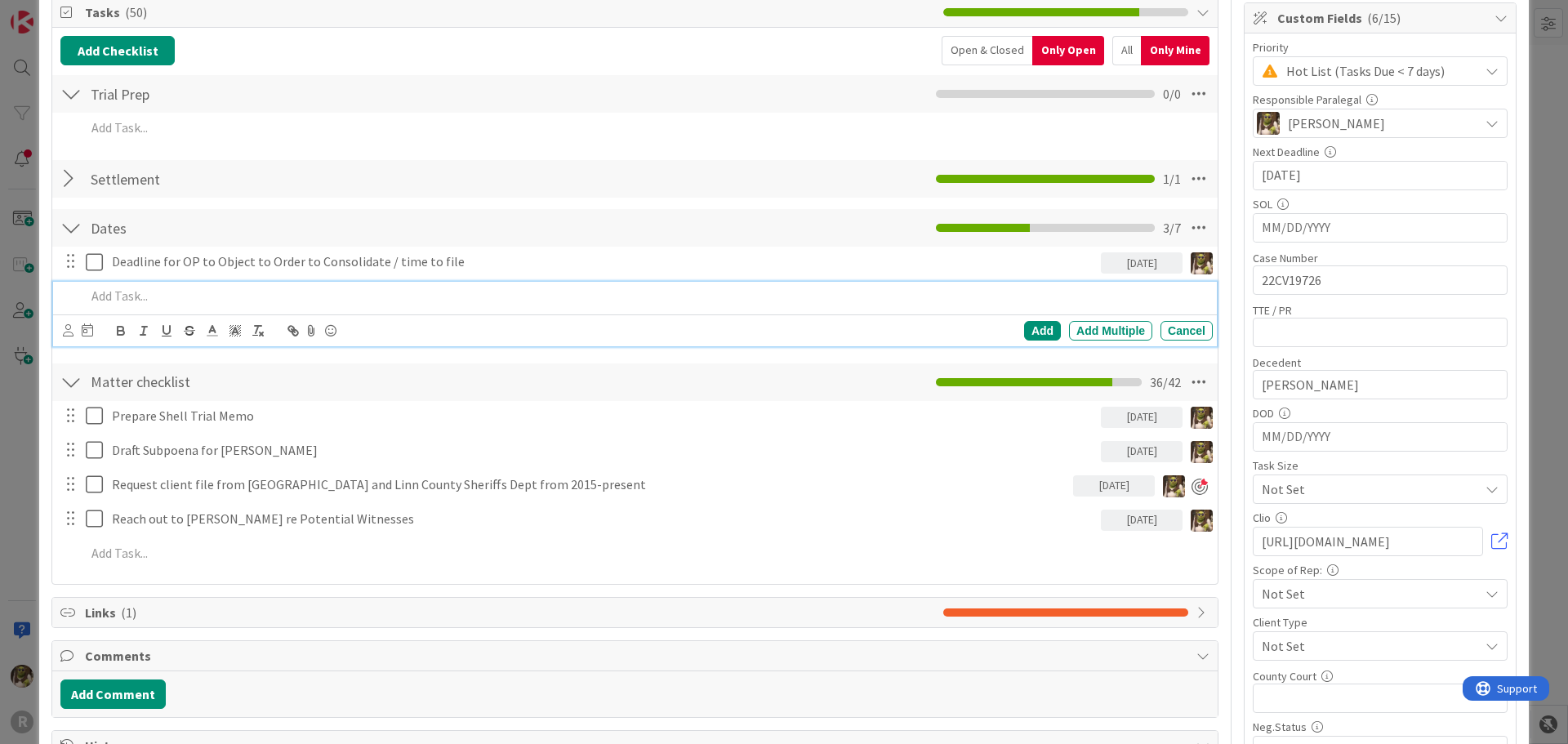
click at [184, 304] on p at bounding box center [646, 296] width 1120 height 18
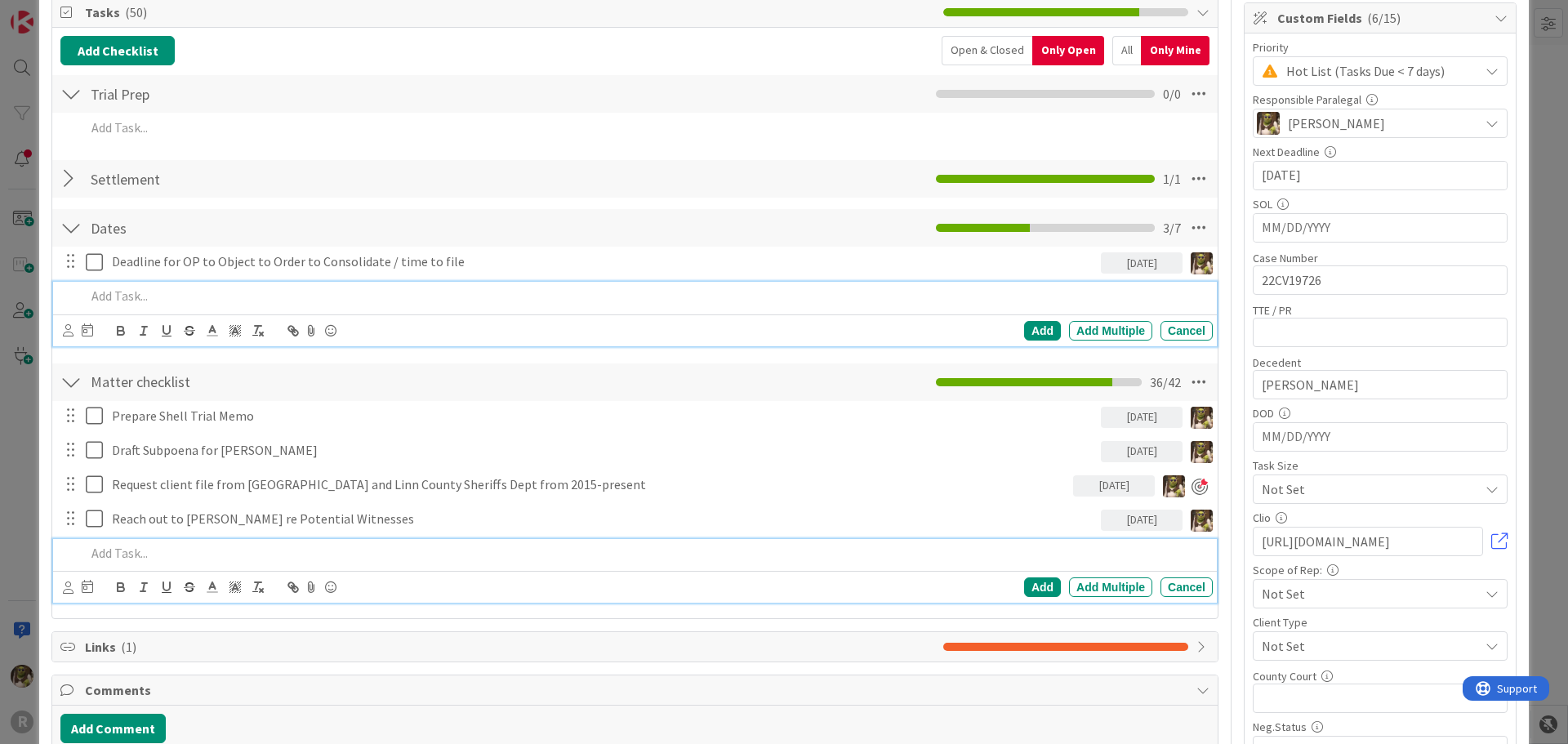
click at [144, 553] on p at bounding box center [646, 553] width 1120 height 18
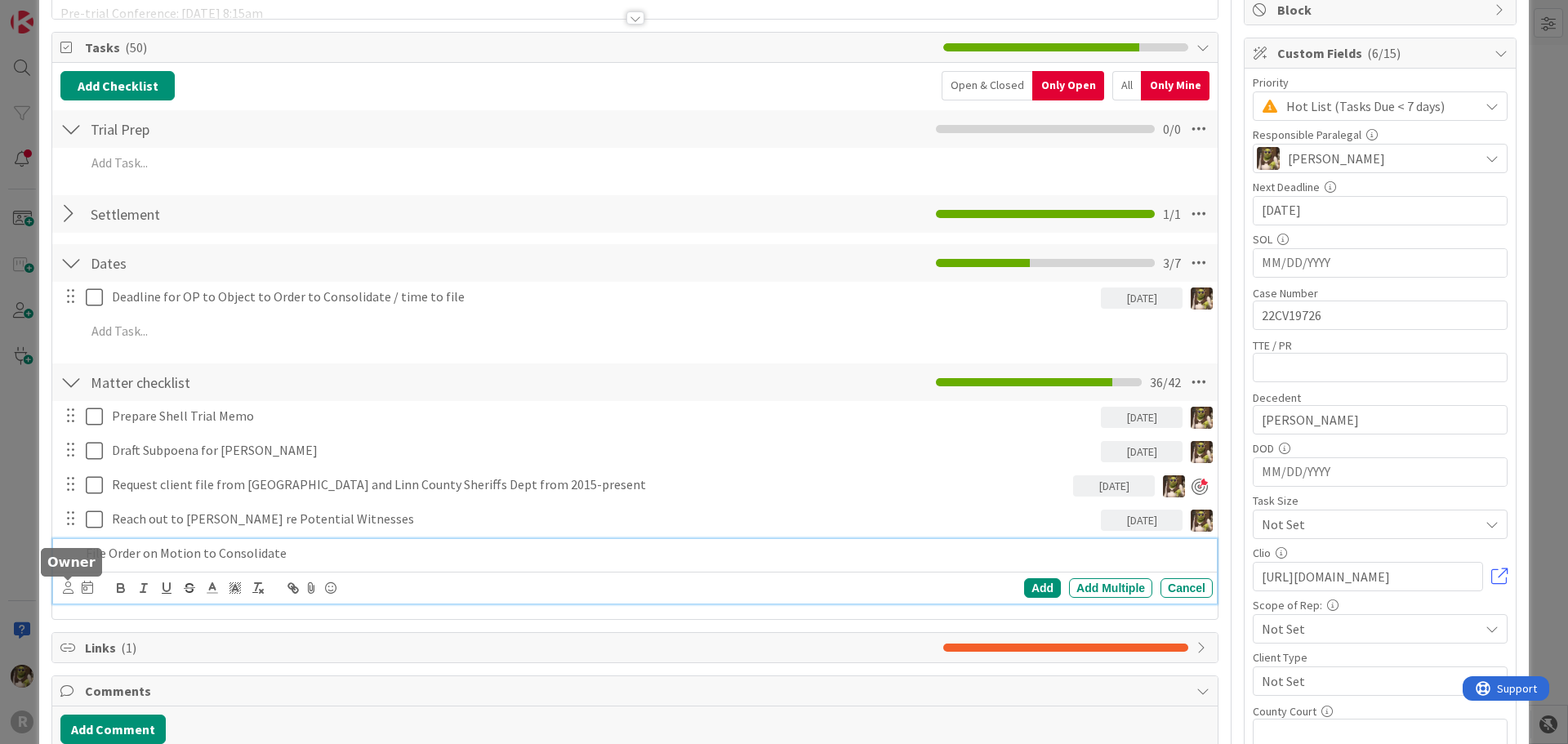
click at [69, 585] on icon at bounding box center [68, 588] width 11 height 13
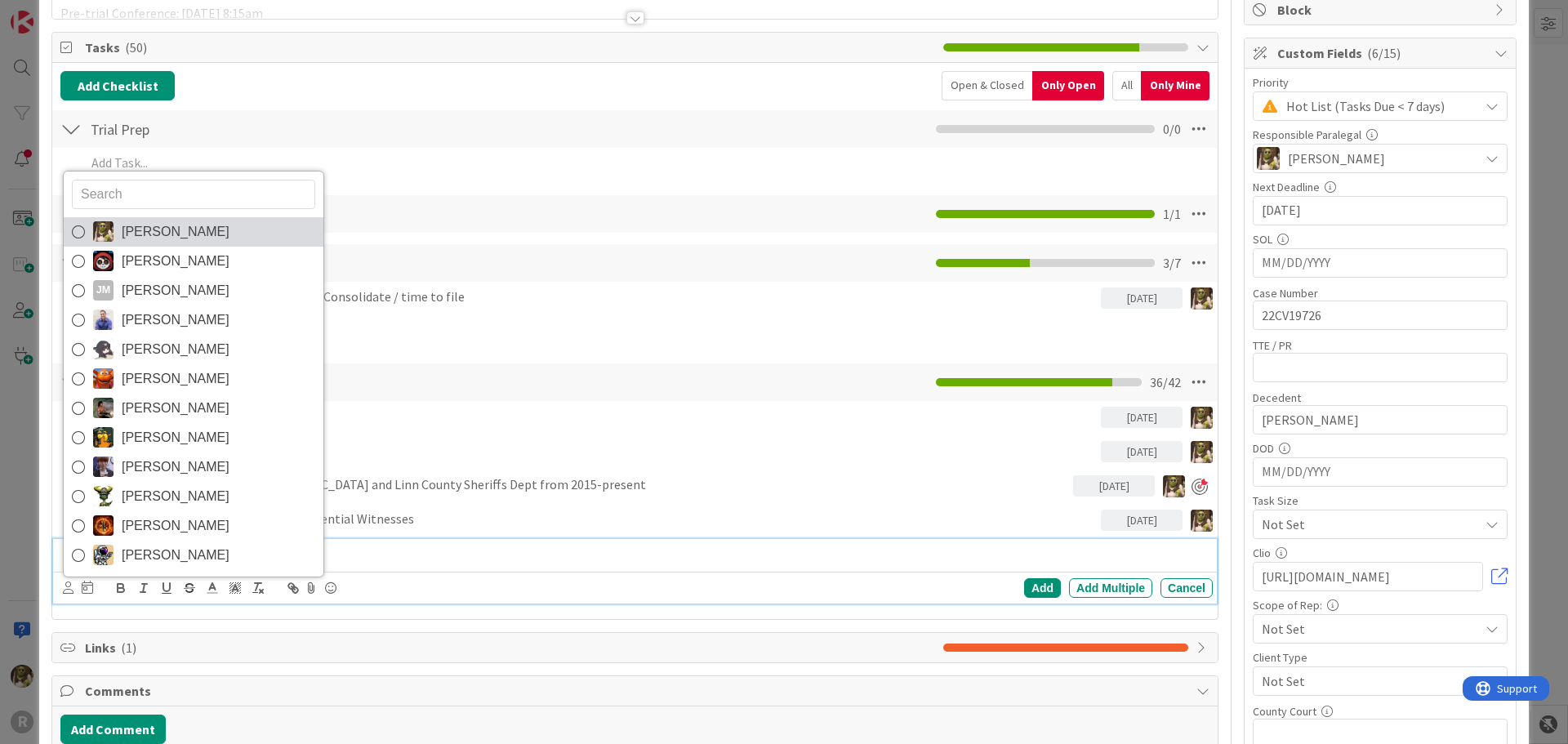
click at [138, 231] on span "[PERSON_NAME]" at bounding box center [175, 232] width 108 height 24
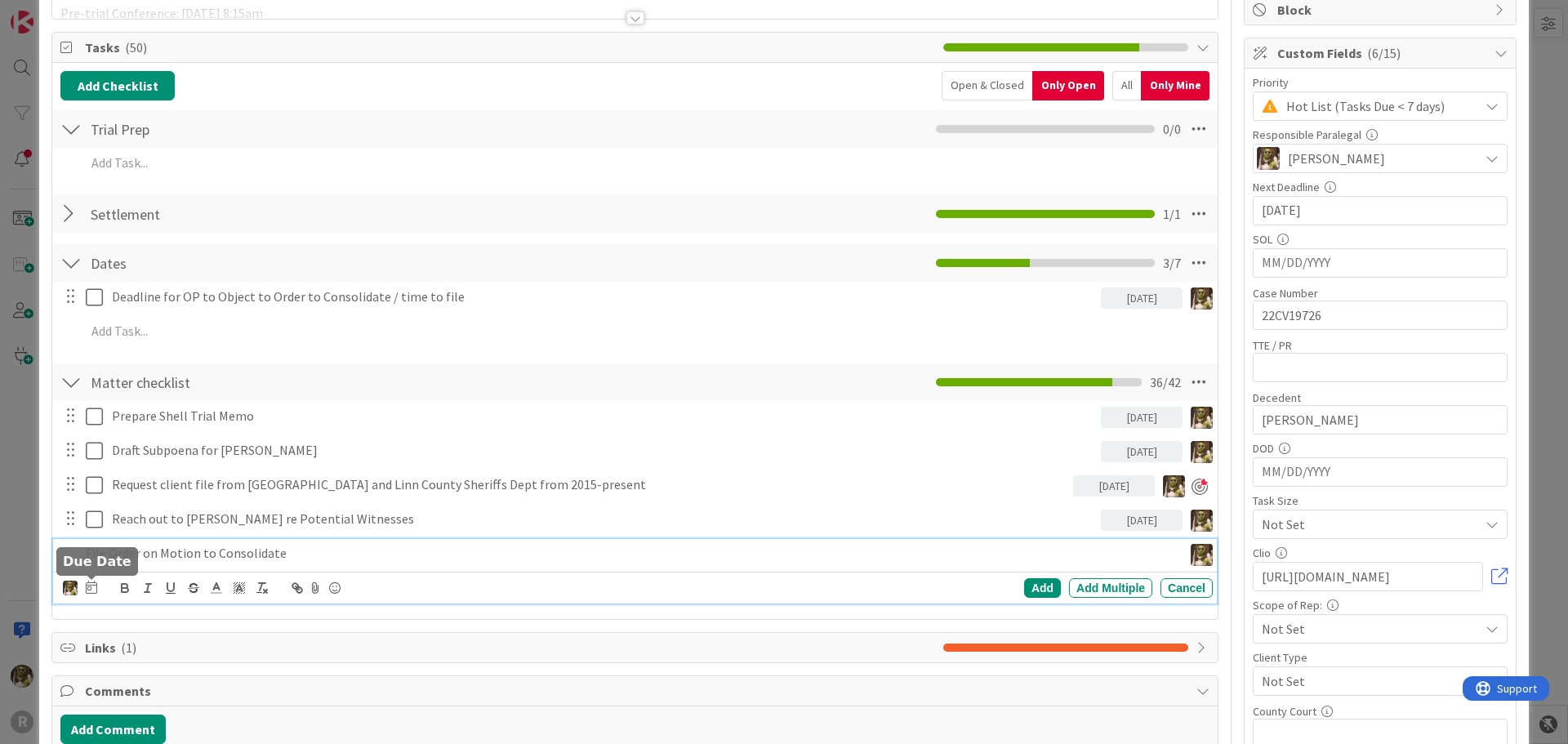
click at [95, 590] on icon at bounding box center [92, 588] width 12 height 13
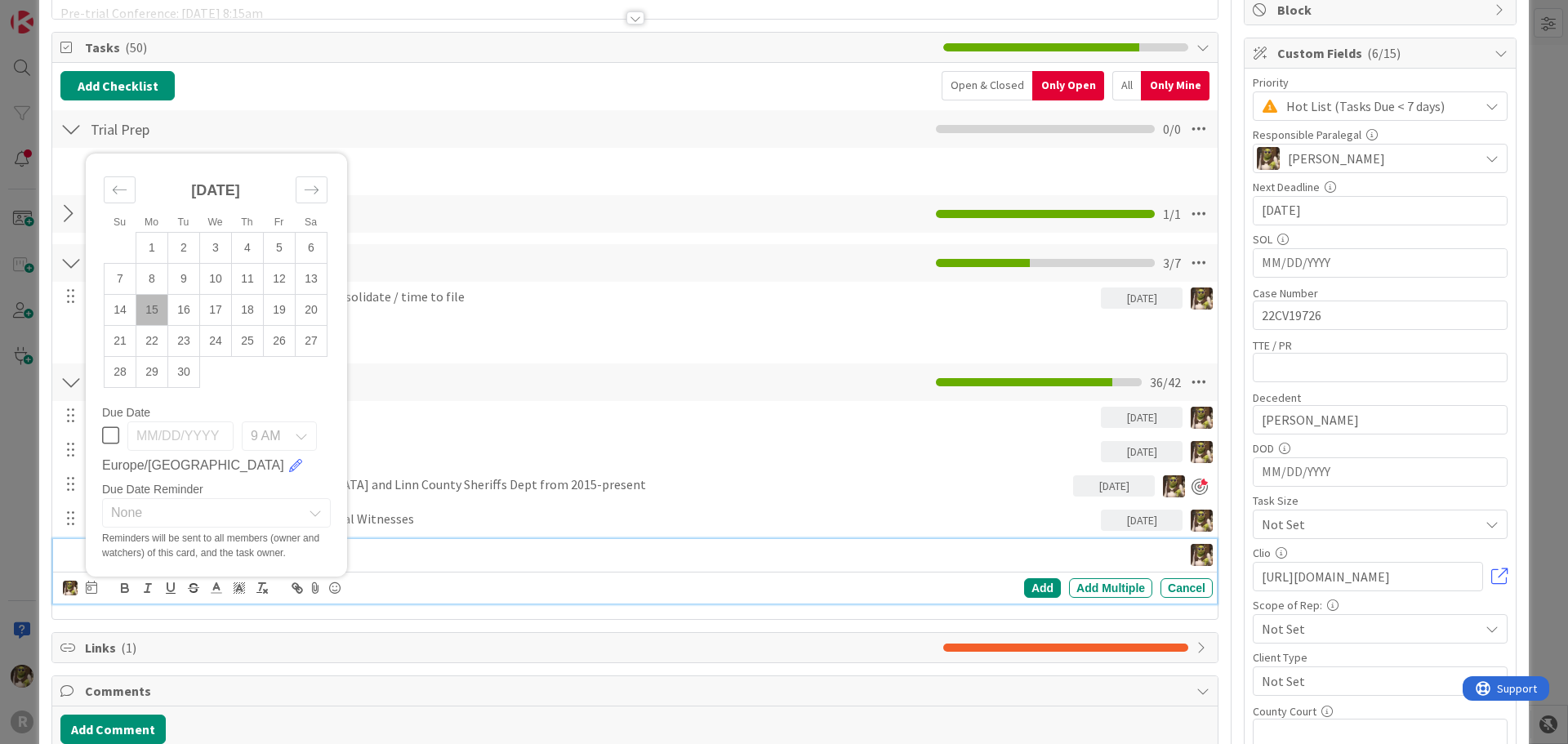
click at [153, 317] on td "15" at bounding box center [152, 309] width 32 height 31
click at [1038, 588] on div "Add" at bounding box center [1043, 588] width 37 height 19
